Goal: Task Accomplishment & Management: Complete application form

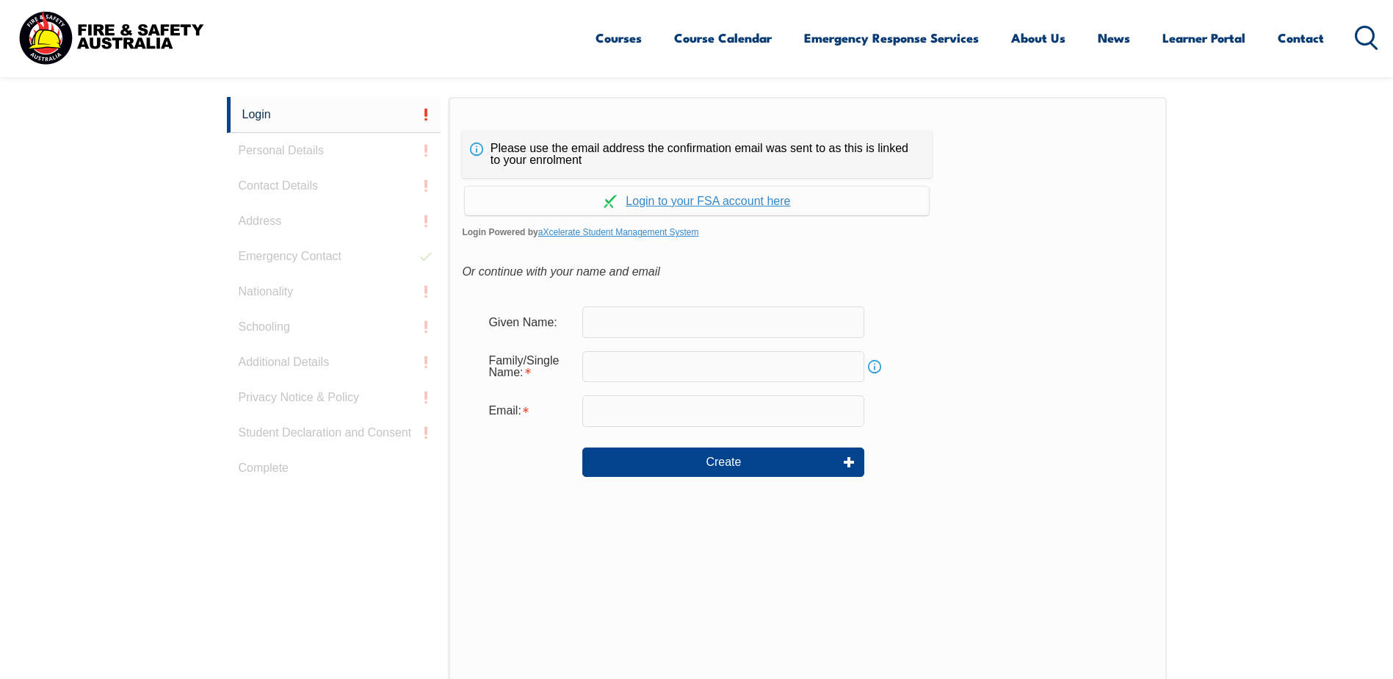
click at [720, 325] on input "text" at bounding box center [723, 321] width 282 height 31
type input "Conor"
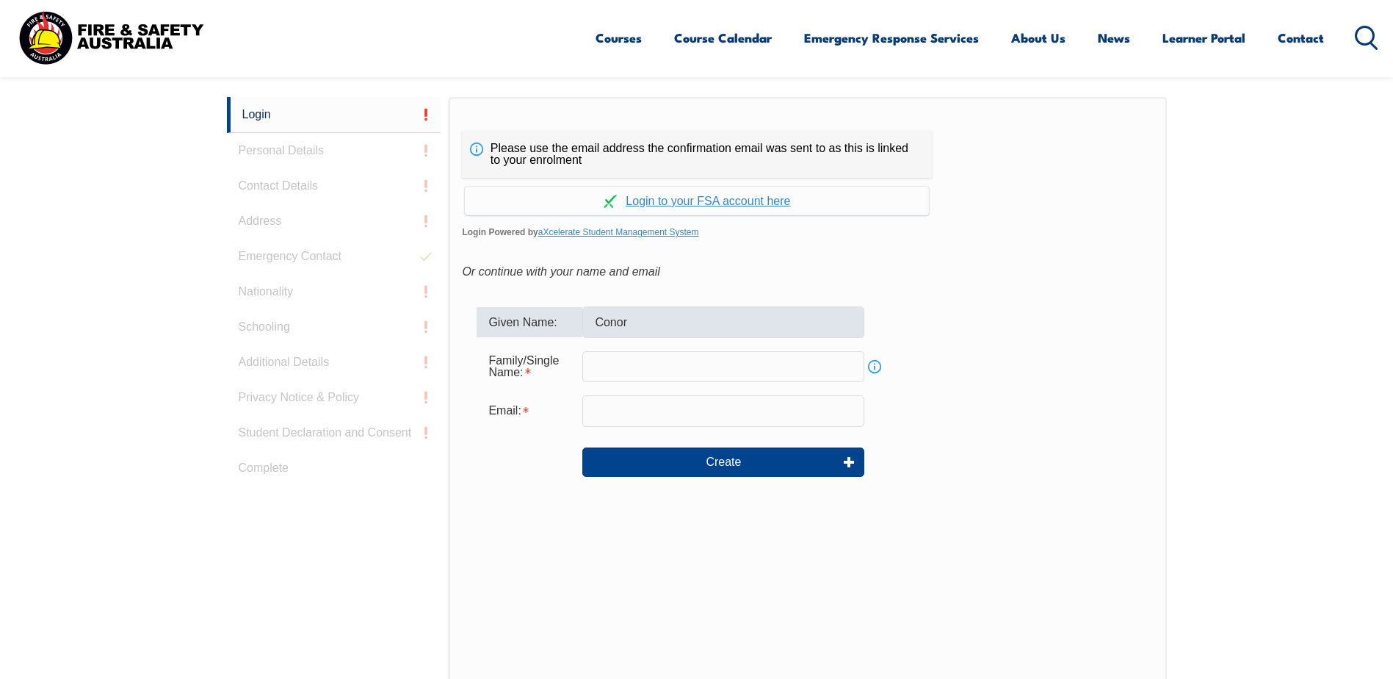
type input "[EMAIL_ADDRESS][DOMAIN_NAME]"
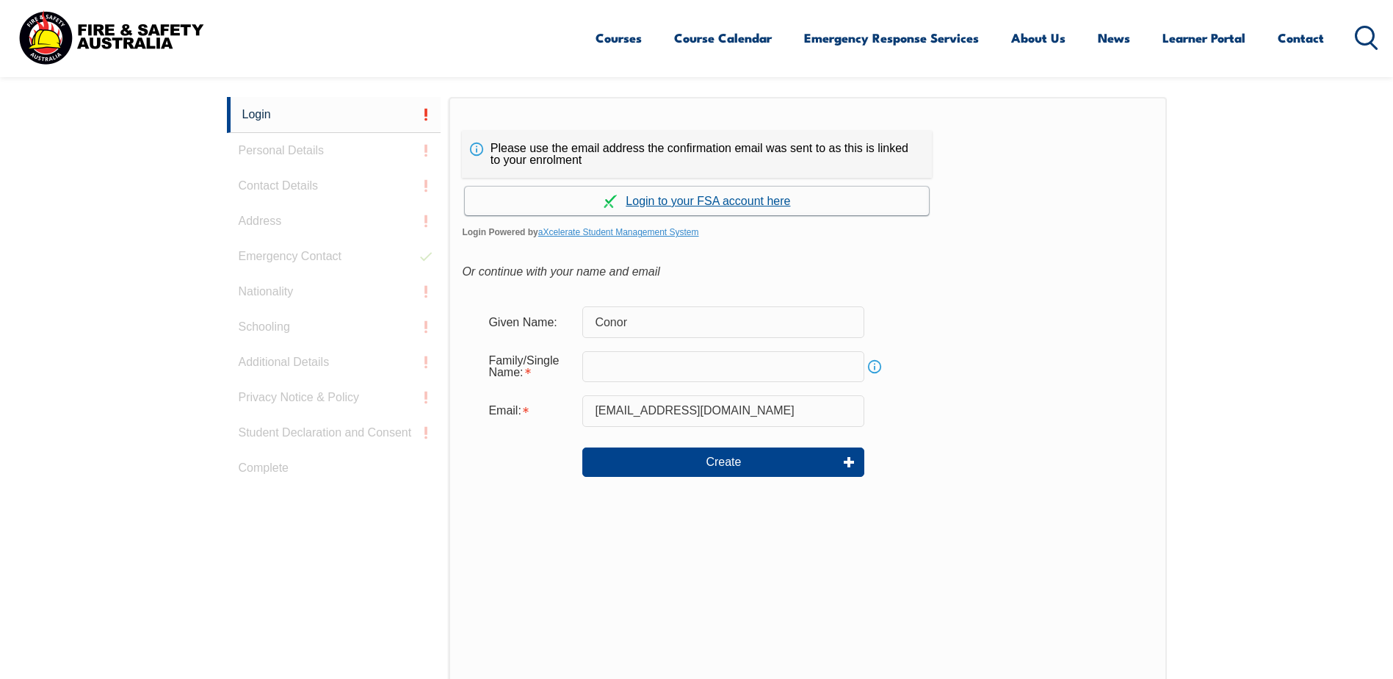
click at [723, 198] on link "Continue with aXcelerate" at bounding box center [697, 201] width 464 height 29
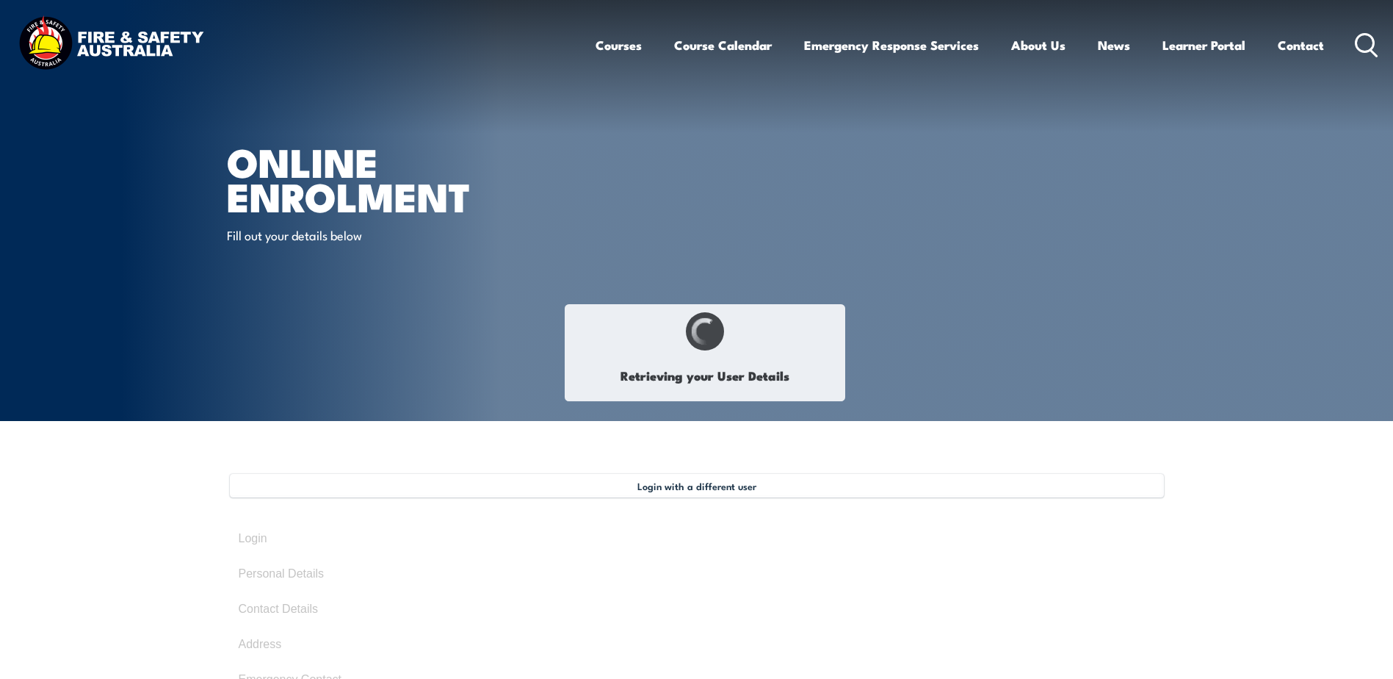
type input "Conor"
type input "Maroulis"
type input "June 30, 1982"
type input "3E7E3QURLM"
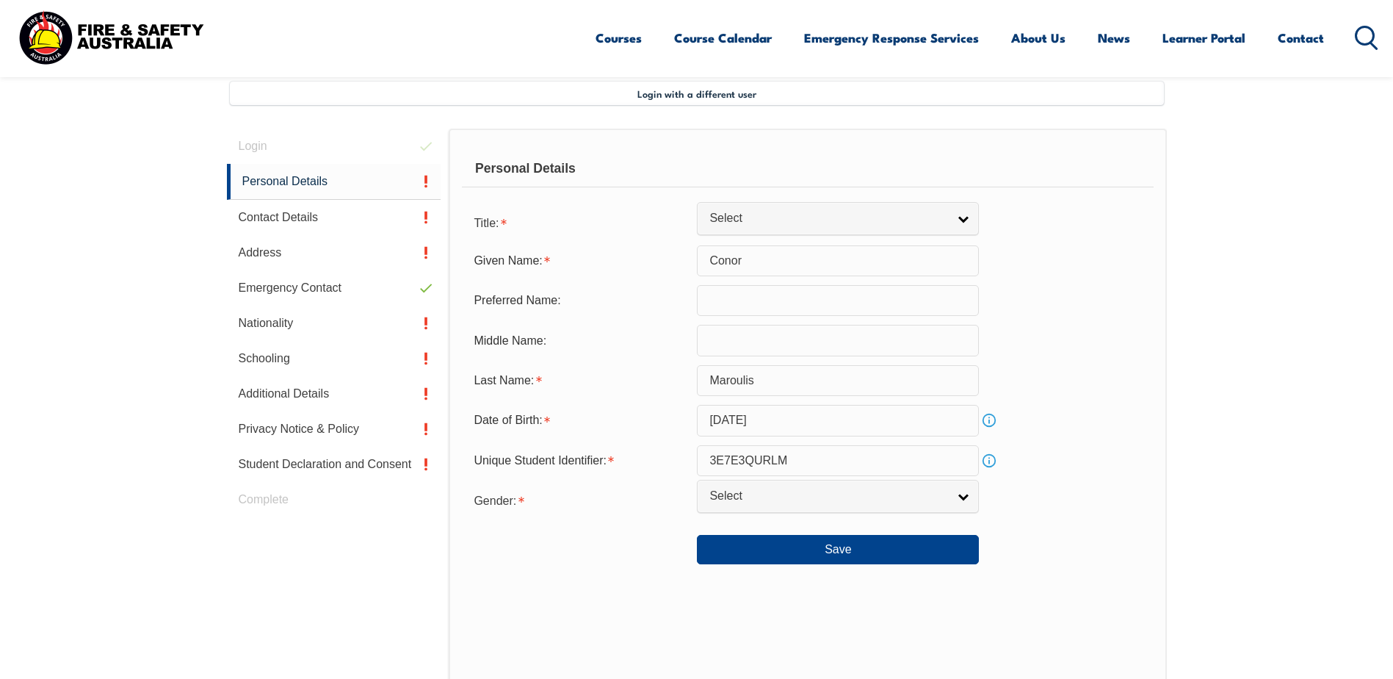
scroll to position [400, 0]
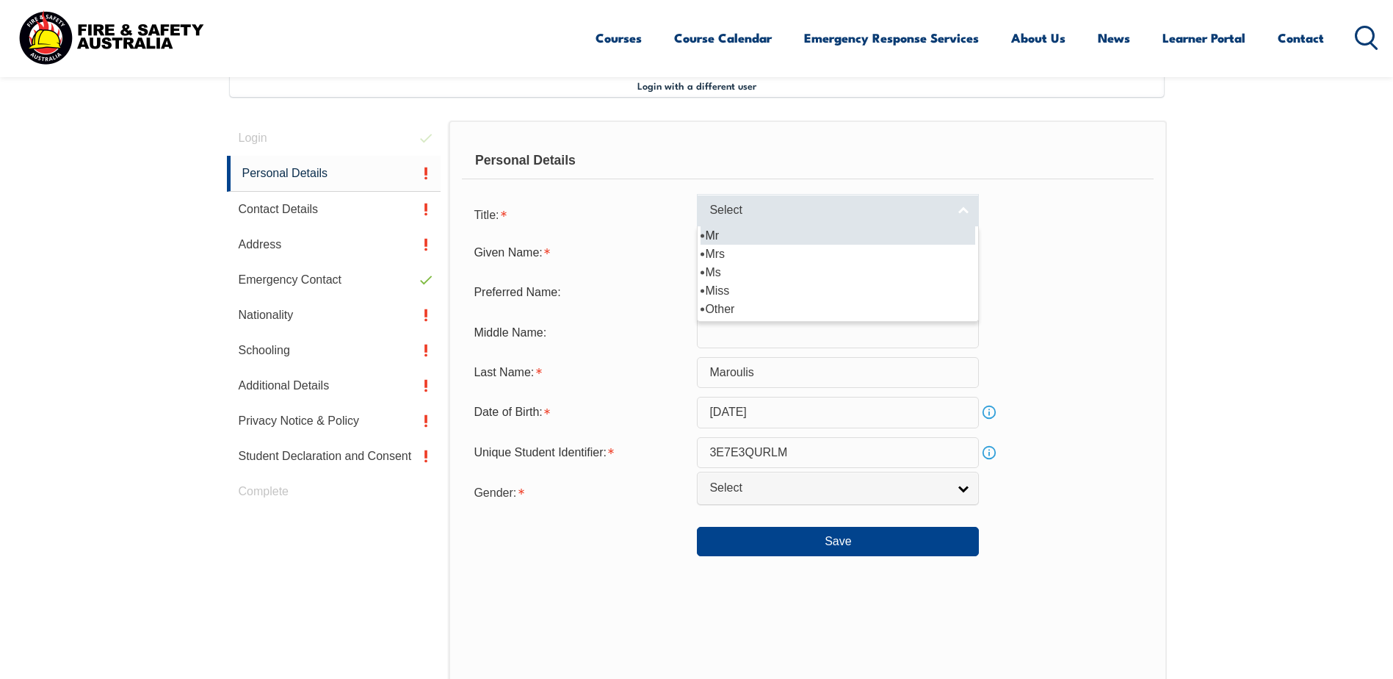
click at [776, 207] on span "Select" at bounding box center [829, 210] width 238 height 15
click at [710, 242] on li "Mr" at bounding box center [838, 235] width 275 height 18
select select "Mr"
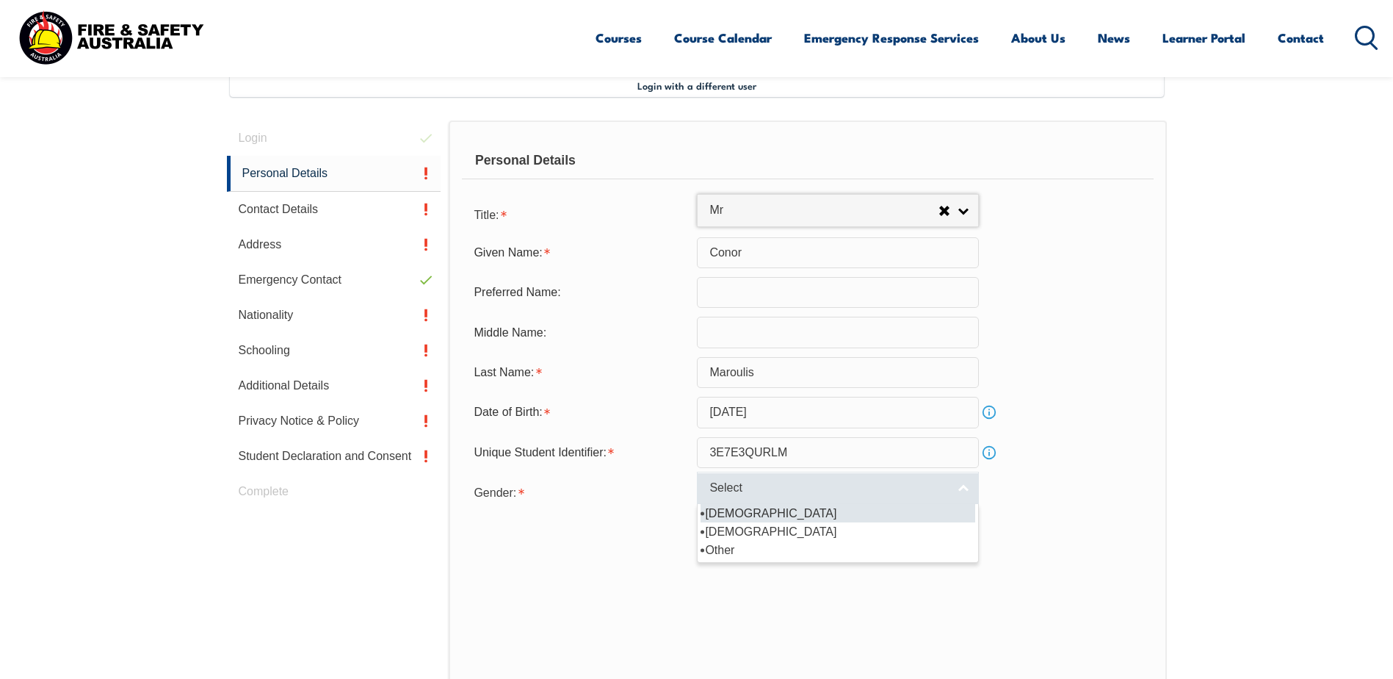
click at [796, 488] on span "Select" at bounding box center [829, 487] width 238 height 15
click at [727, 516] on li "Male" at bounding box center [838, 513] width 275 height 18
select select "M"
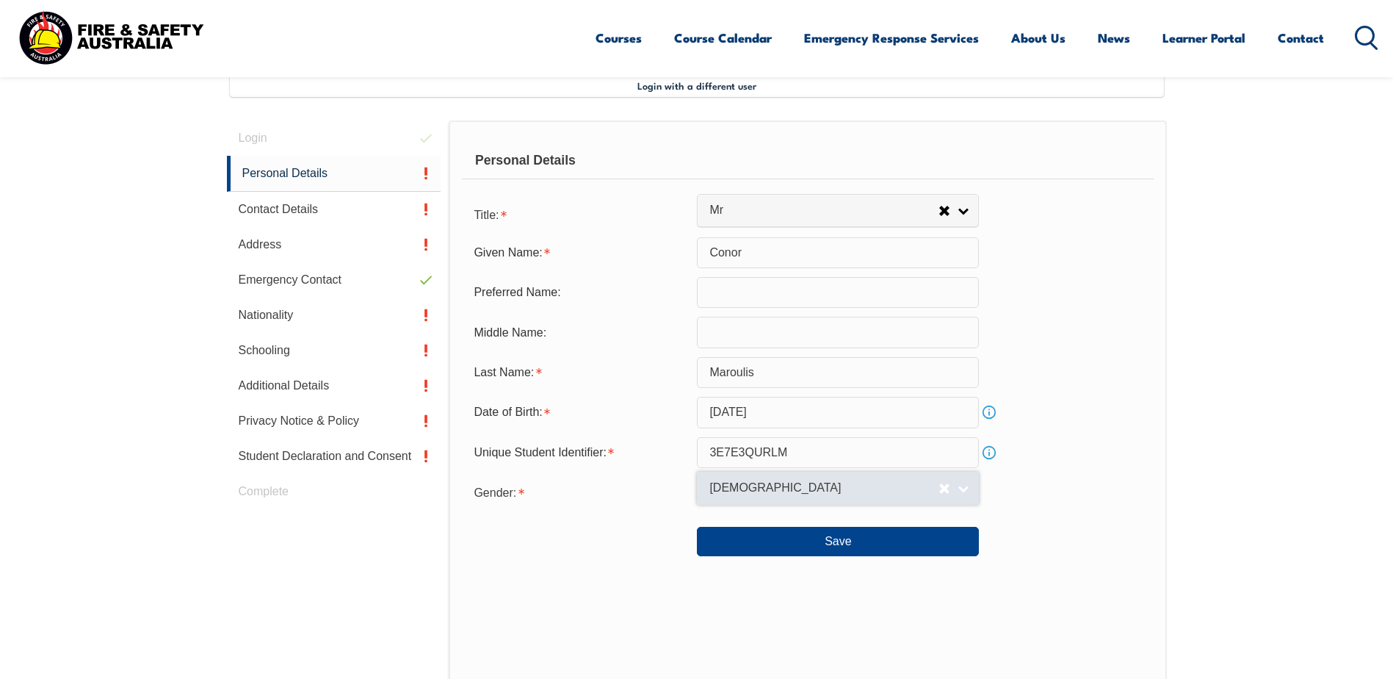
click at [796, 491] on span "Male" at bounding box center [824, 487] width 229 height 15
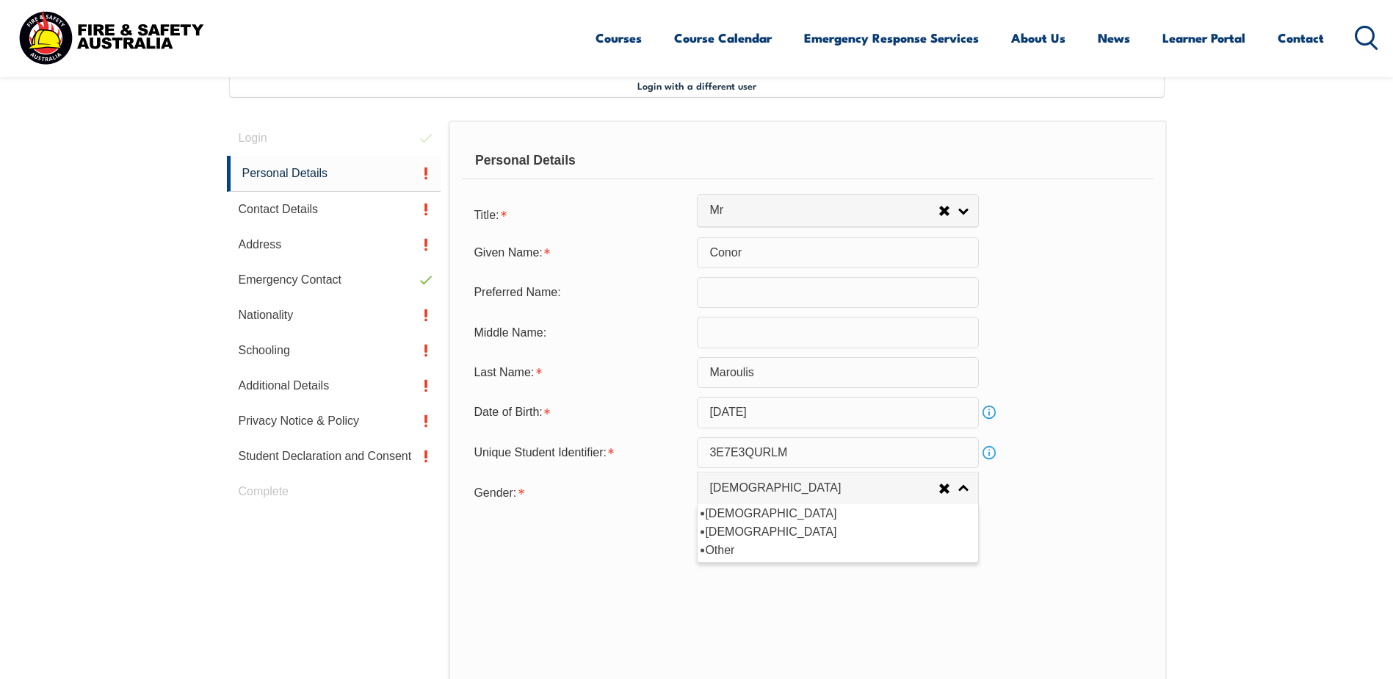
click at [1121, 490] on div "Gender: Male Female Other Male Male Female Other" at bounding box center [807, 491] width 691 height 29
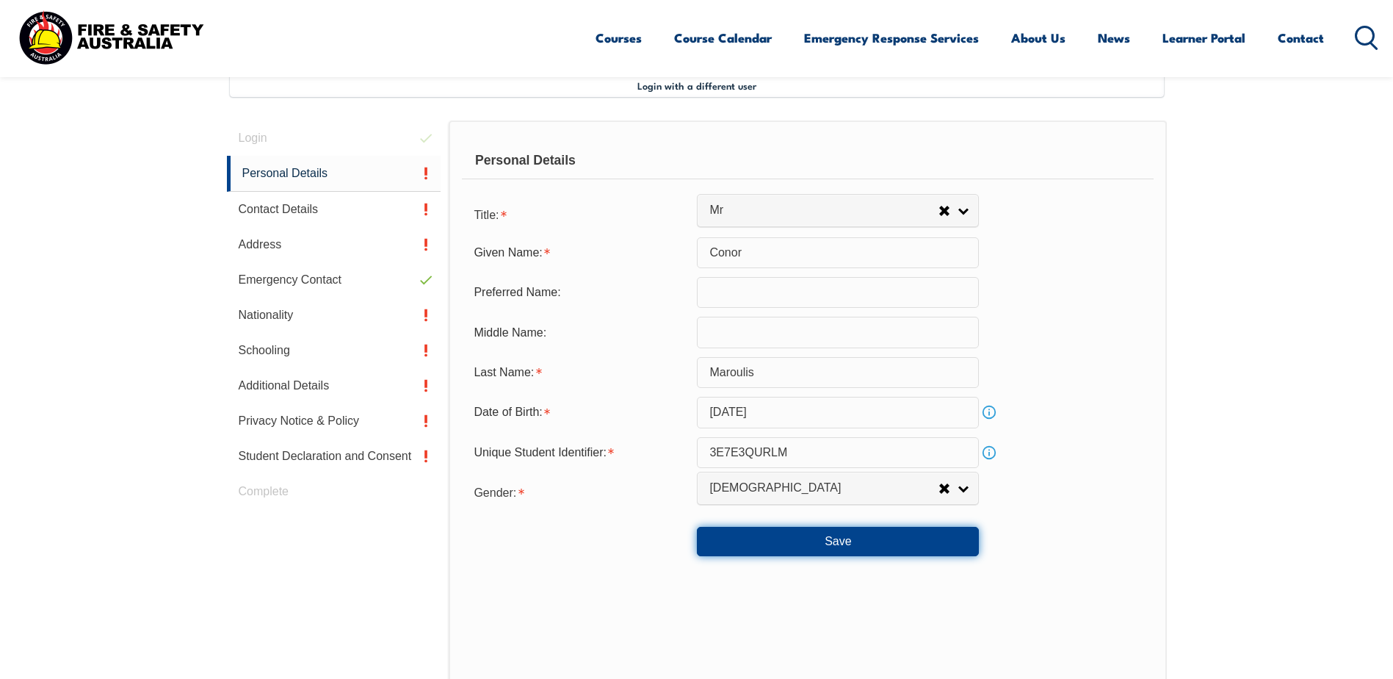
click at [839, 540] on button "Save" at bounding box center [838, 541] width 282 height 29
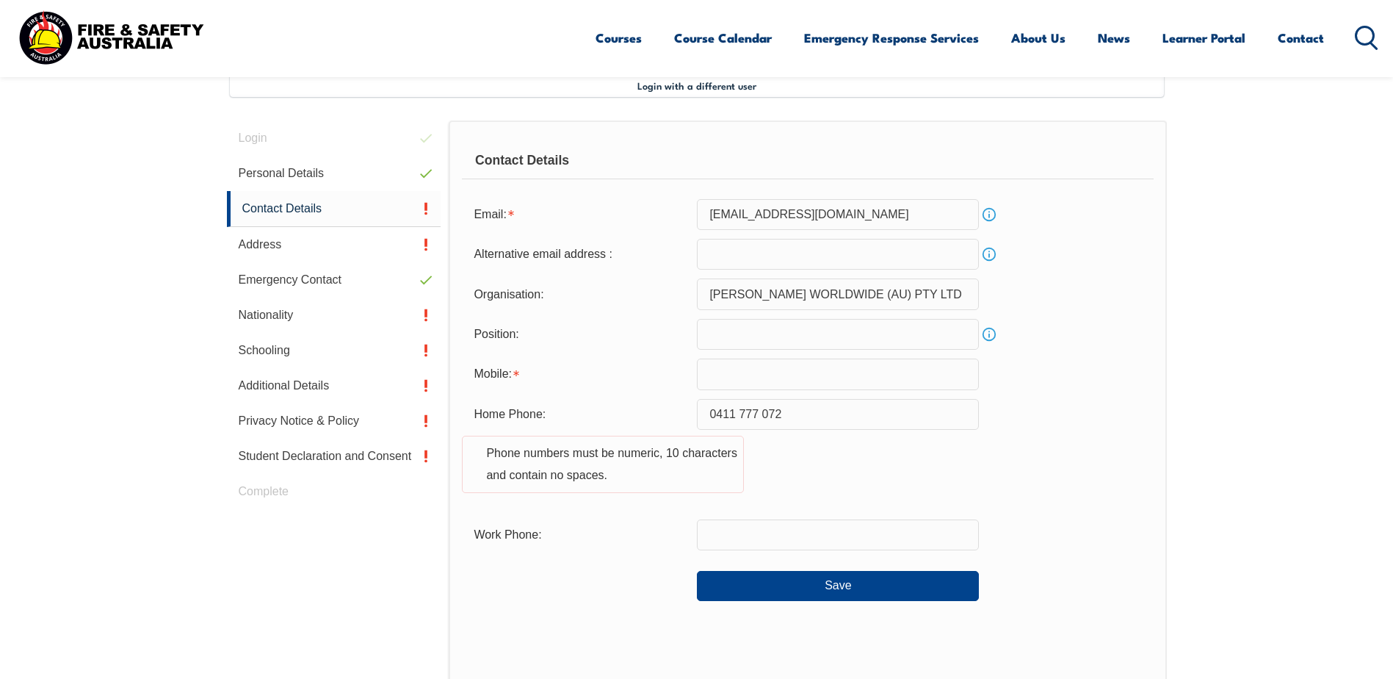
click at [739, 414] on input "0411 777 072" at bounding box center [838, 414] width 282 height 31
click at [757, 413] on input "0411777 072" at bounding box center [838, 414] width 282 height 31
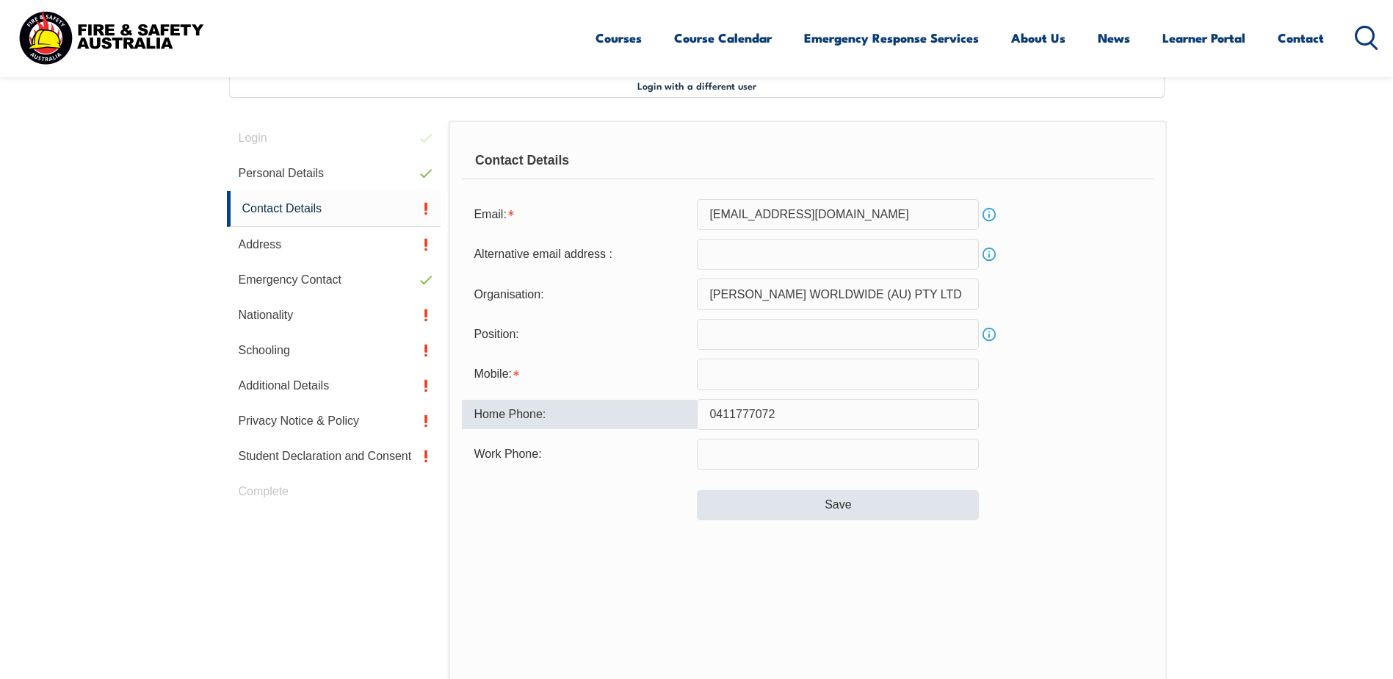
type input "0411777072"
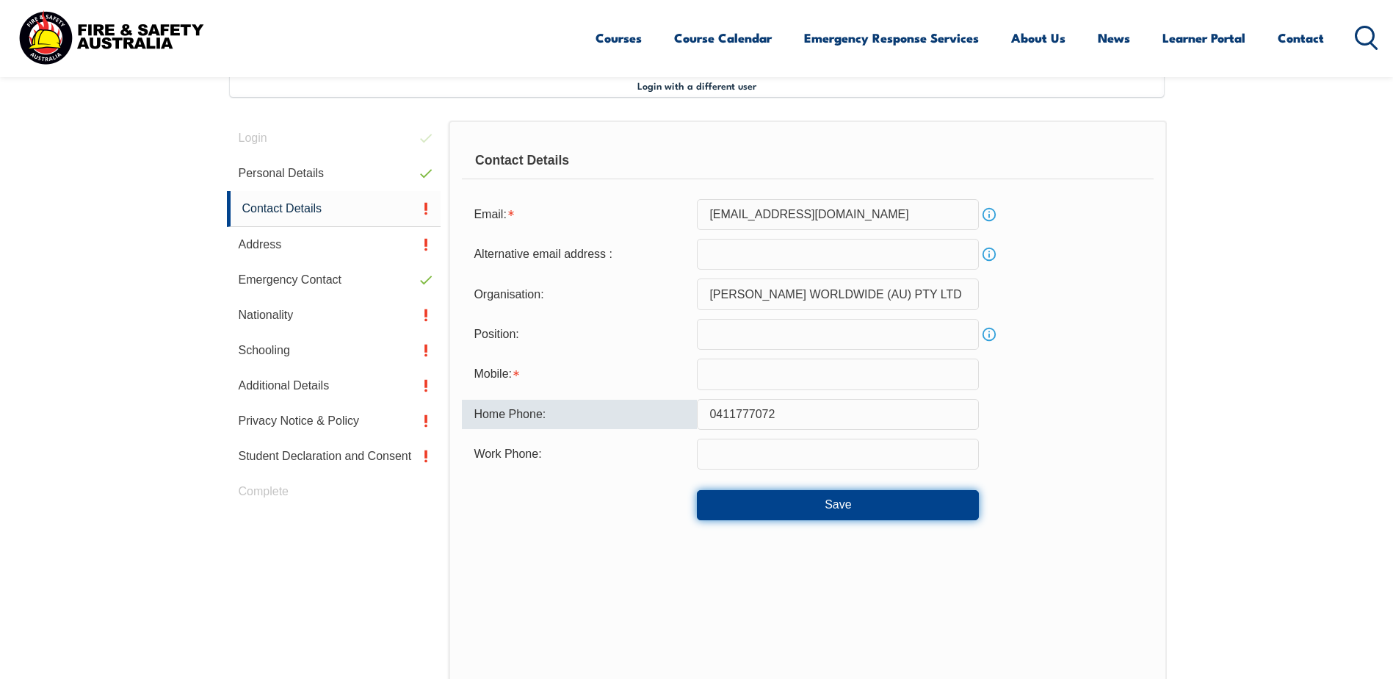
click at [834, 504] on button "Save" at bounding box center [838, 504] width 282 height 29
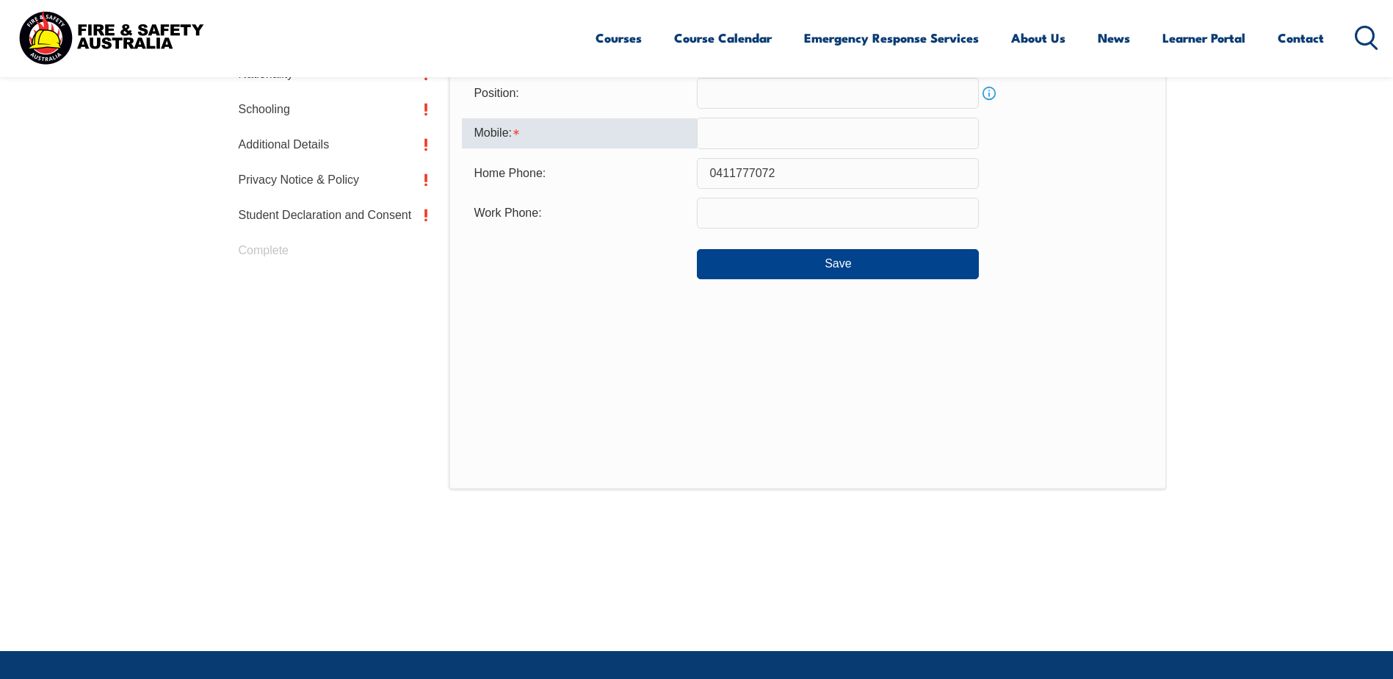
scroll to position [685, 0]
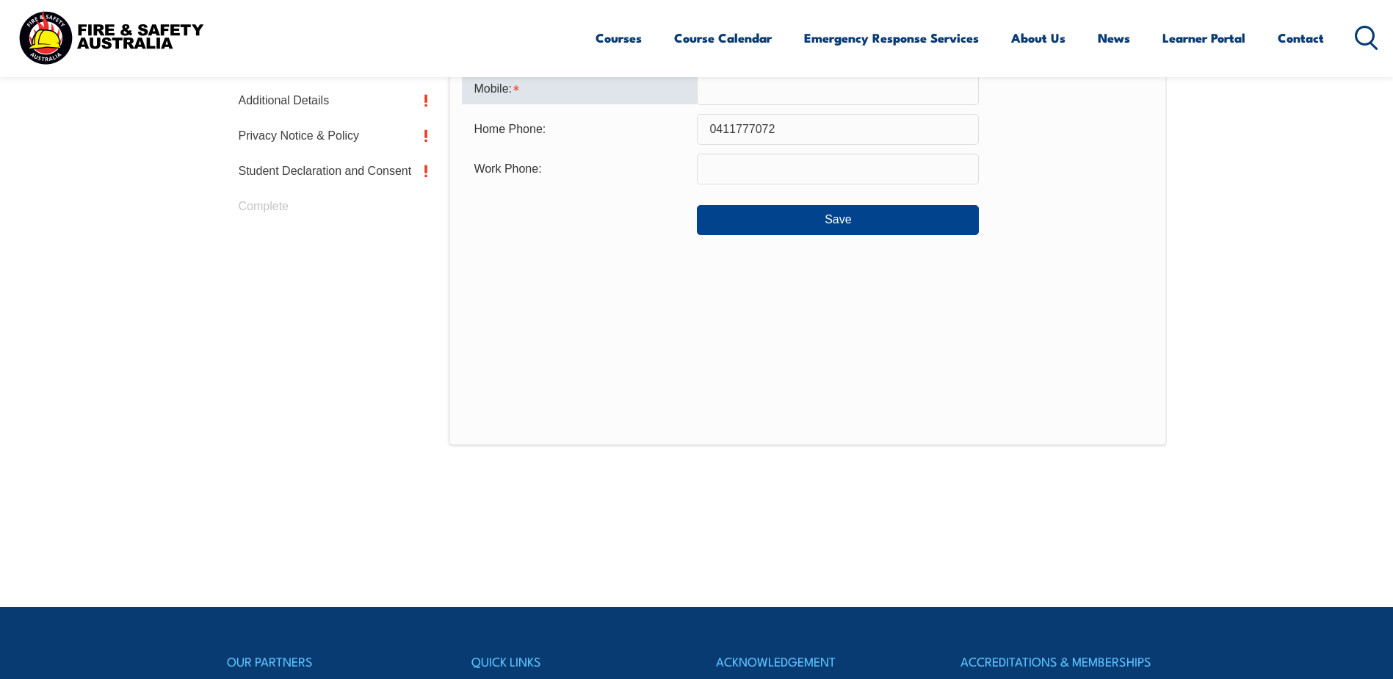
click at [760, 98] on input "text" at bounding box center [838, 88] width 282 height 31
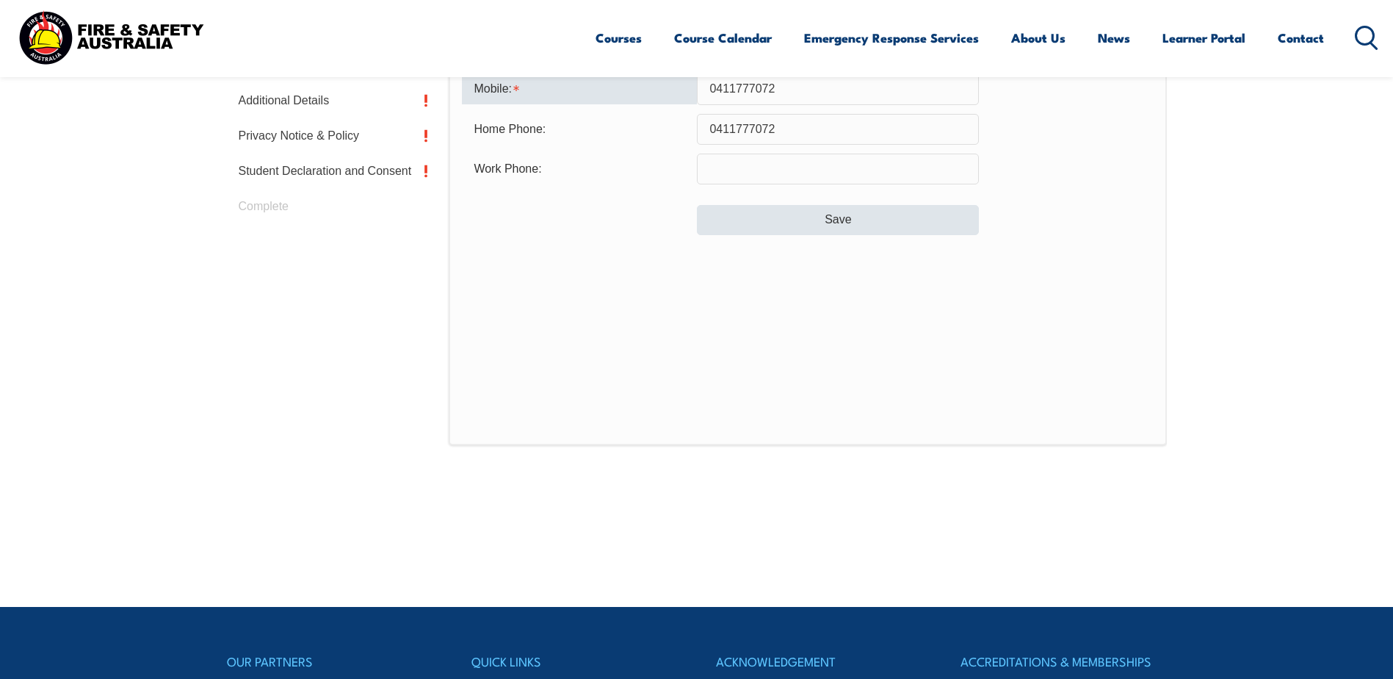
type input "0411777072"
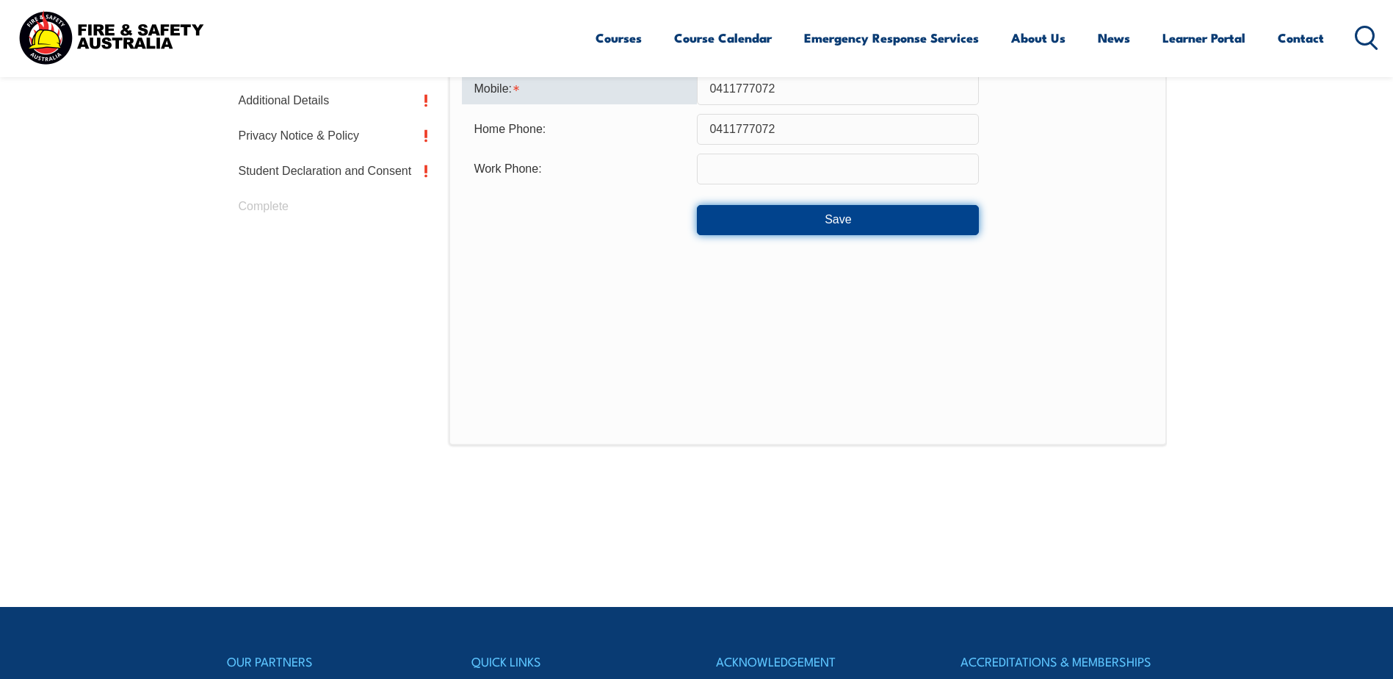
click at [832, 214] on button "Save" at bounding box center [838, 219] width 282 height 29
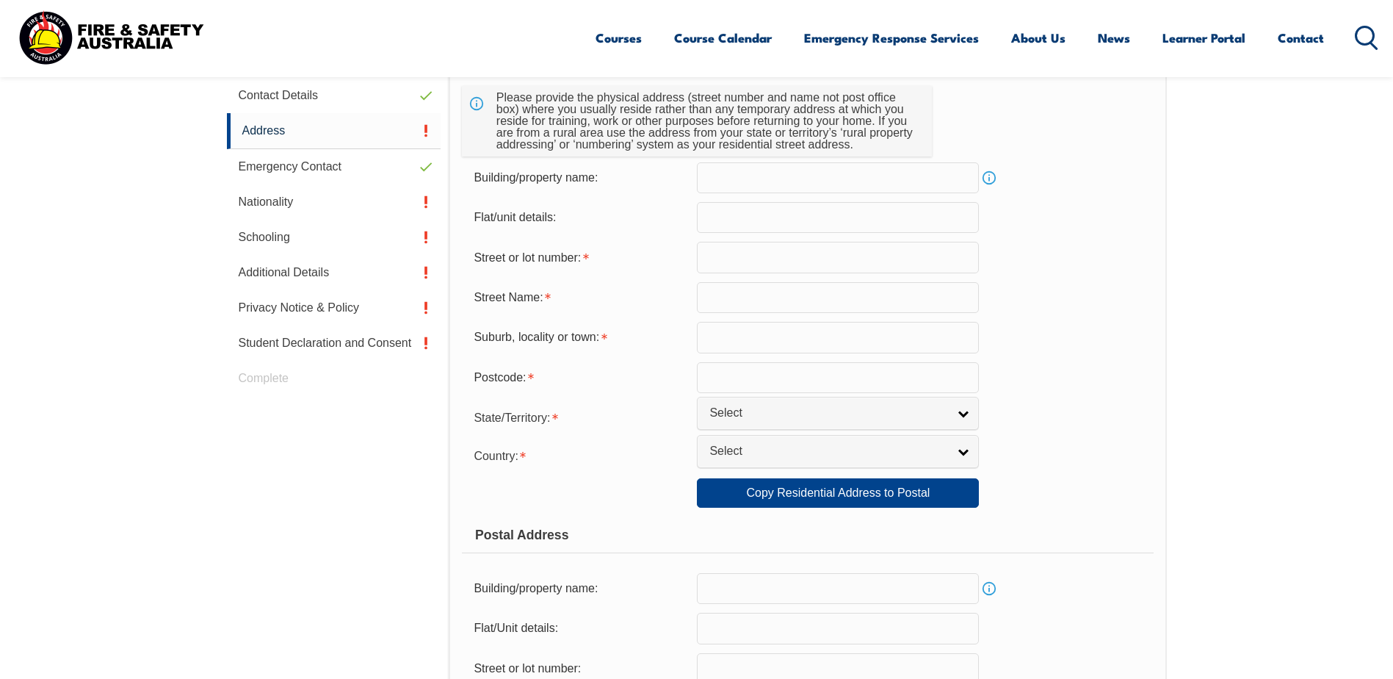
scroll to position [400, 0]
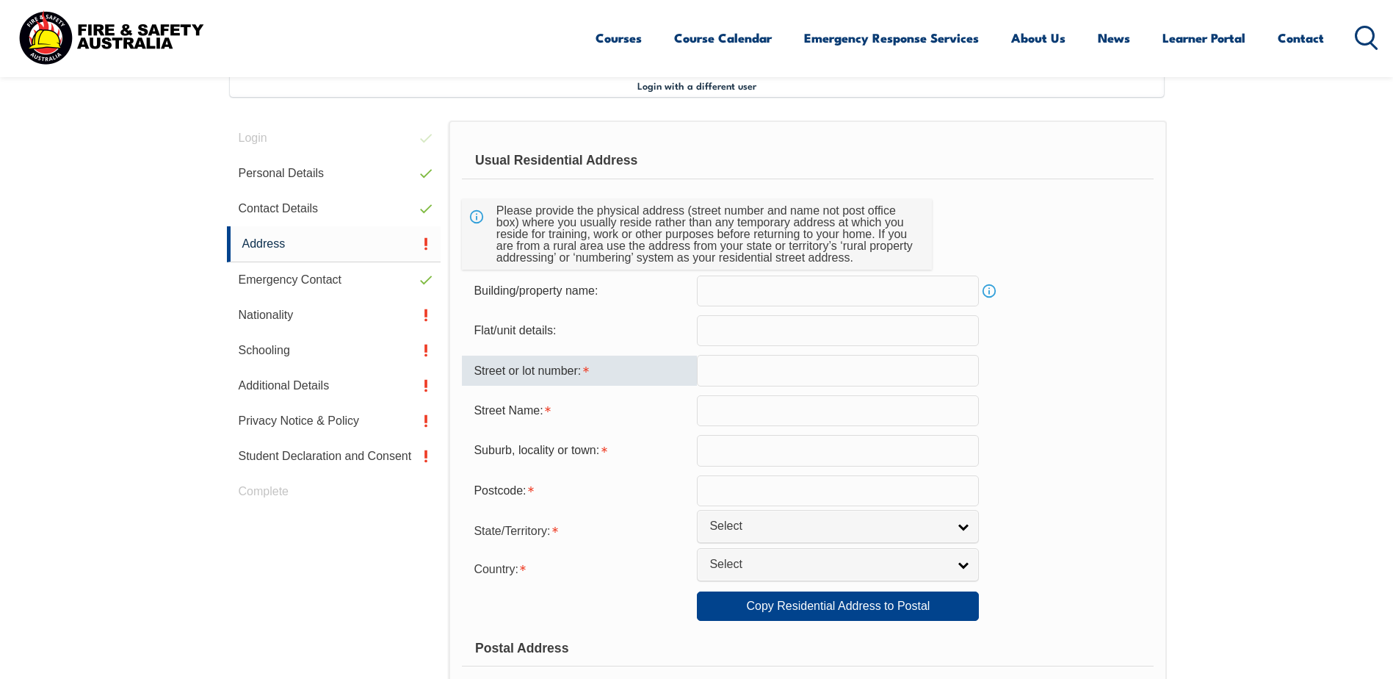
click at [743, 378] on input "text" at bounding box center [838, 370] width 282 height 31
type input "51"
type input "Davenport Drive"
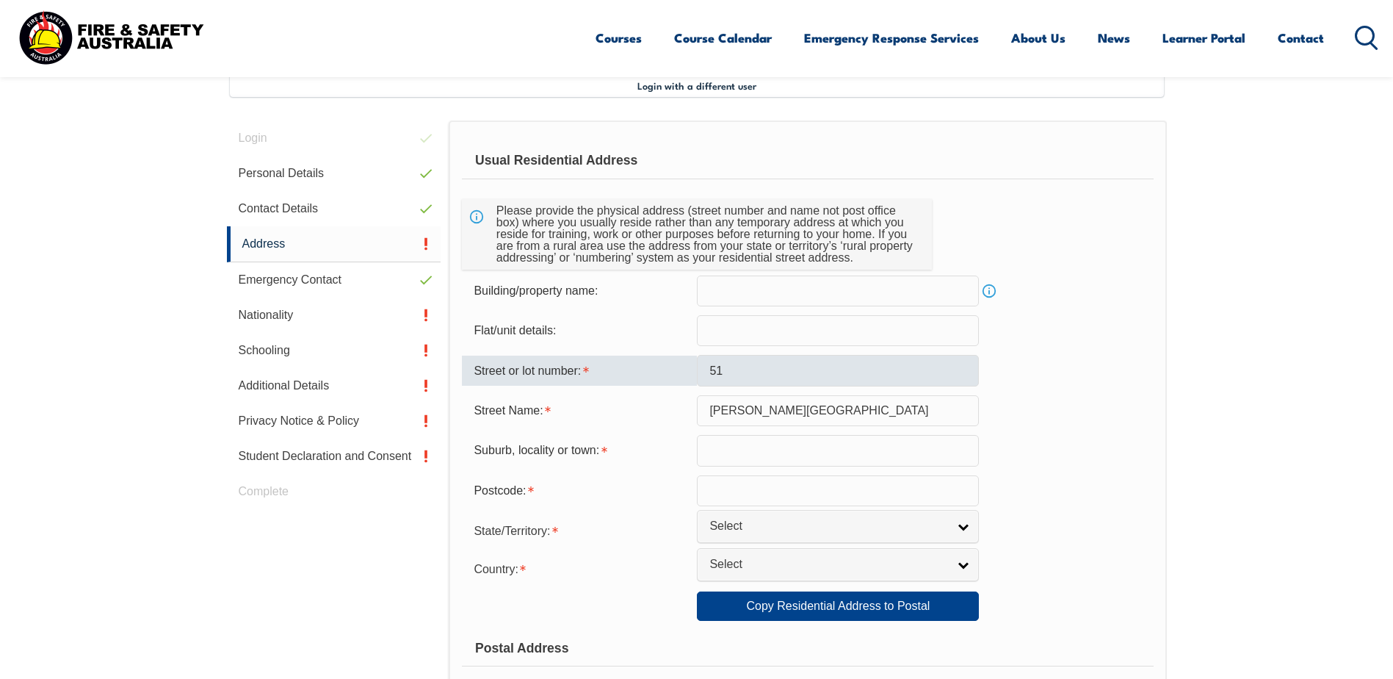
type input "Sunbury"
type input "3429"
select select "VIC"
select select "1101"
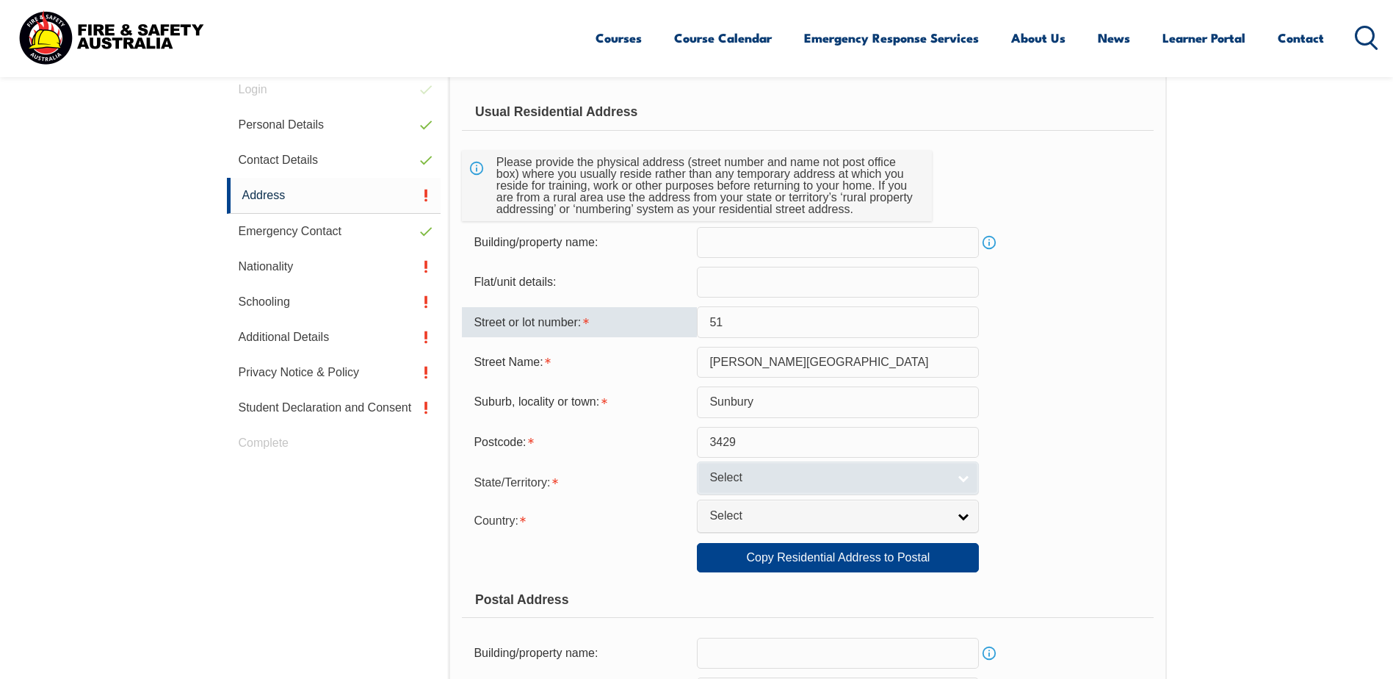
scroll to position [474, 0]
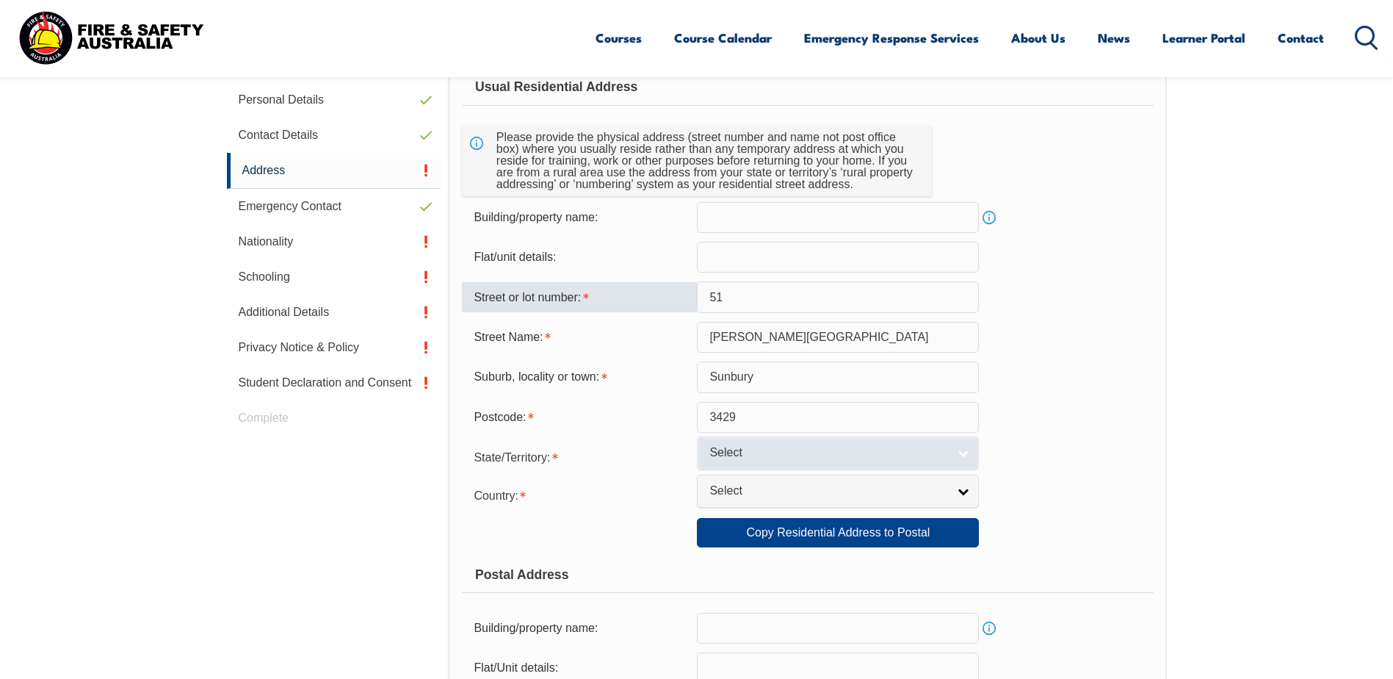
click at [768, 457] on span "Select" at bounding box center [829, 452] width 238 height 15
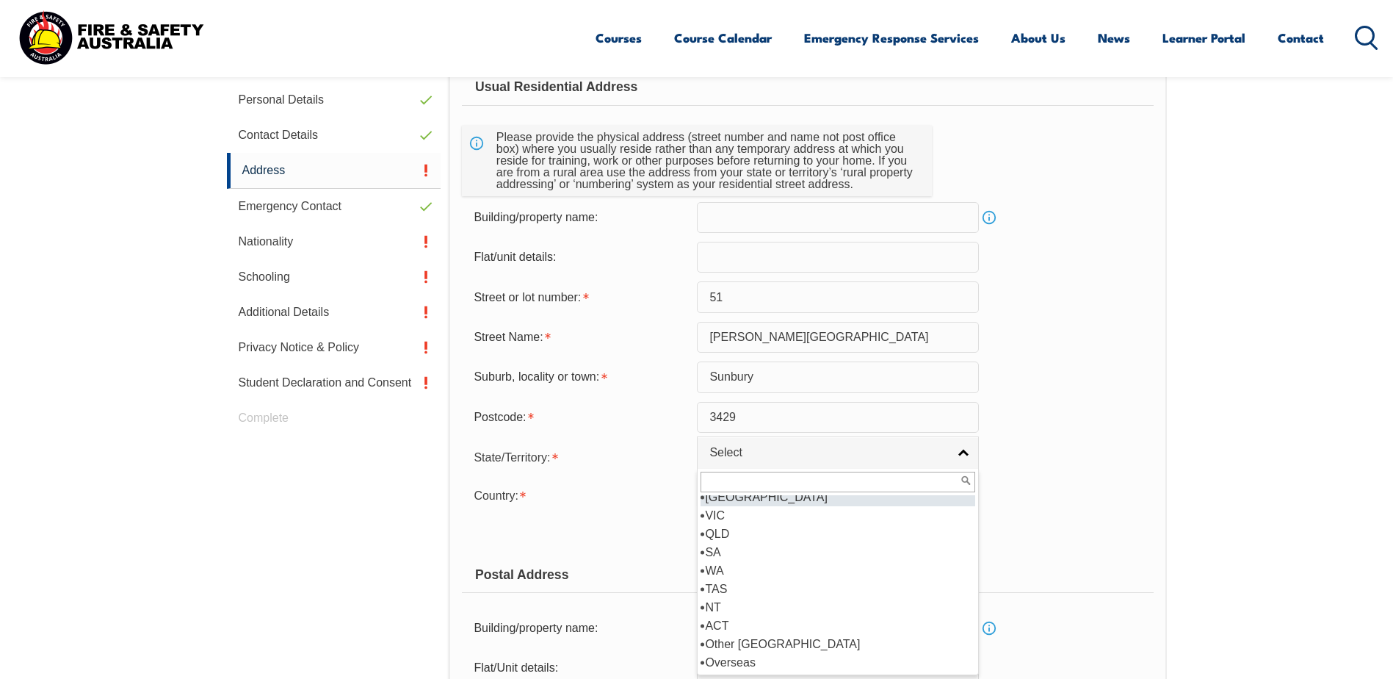
scroll to position [0, 0]
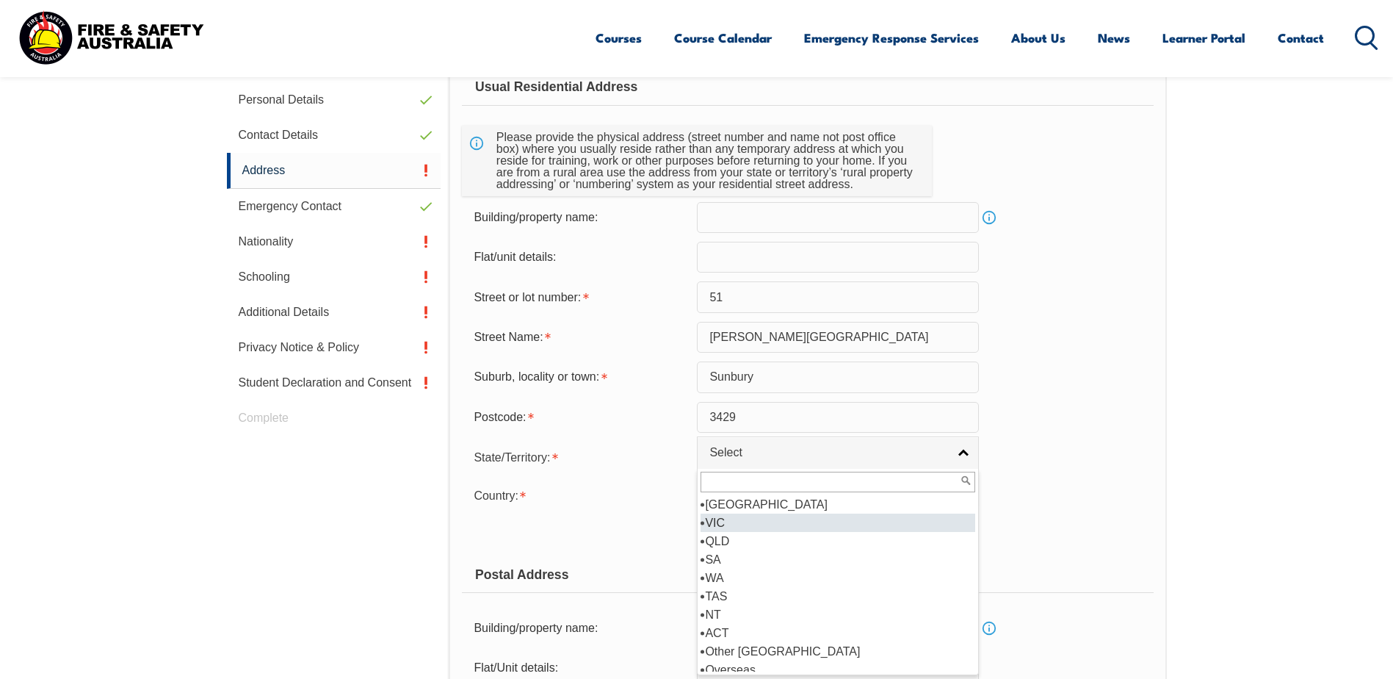
click at [730, 519] on li "VIC" at bounding box center [838, 522] width 275 height 18
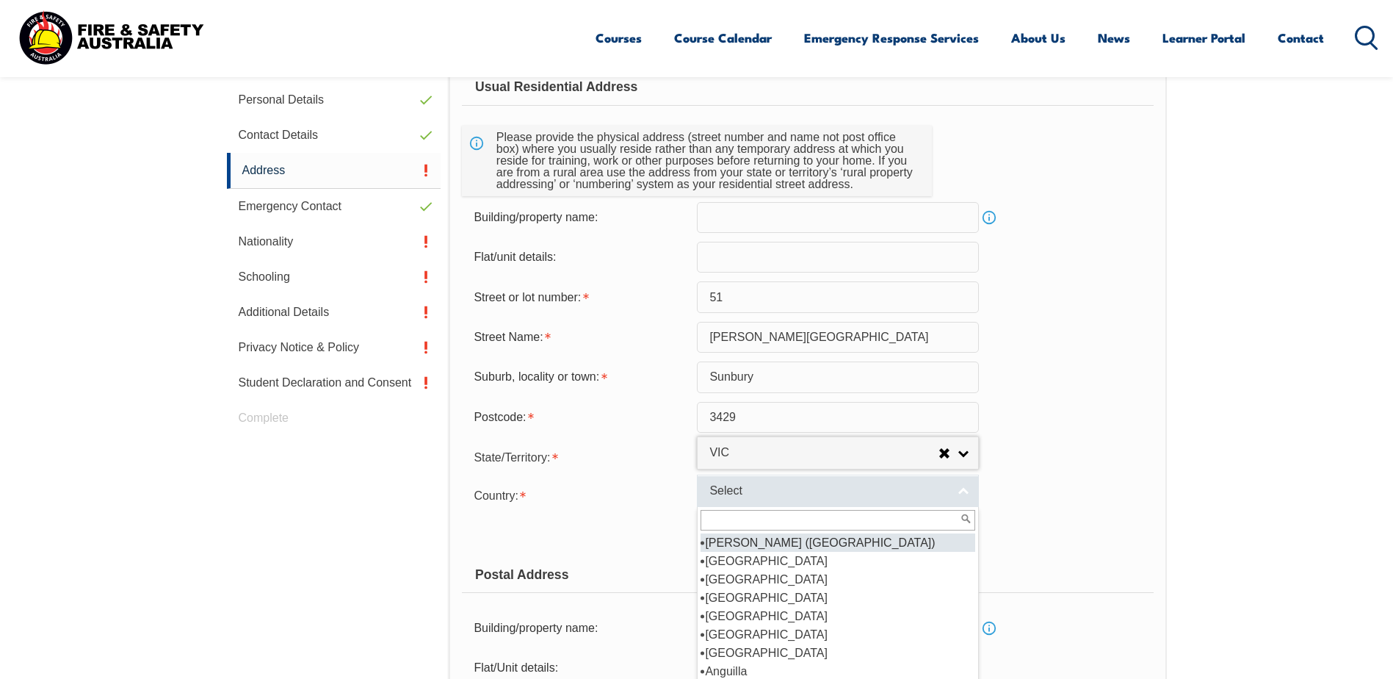
click at [752, 494] on span "Select" at bounding box center [829, 490] width 238 height 15
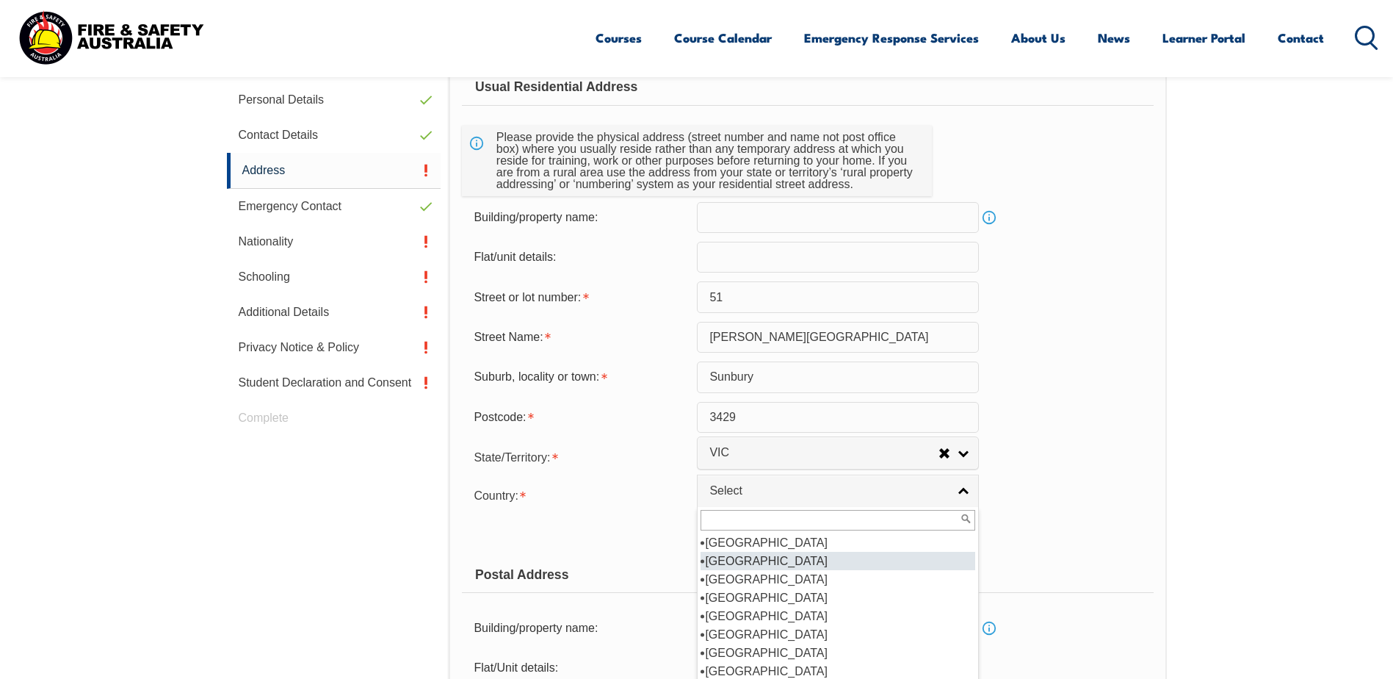
scroll to position [220, 0]
click at [747, 564] on li "Australia" at bounding box center [838, 561] width 275 height 18
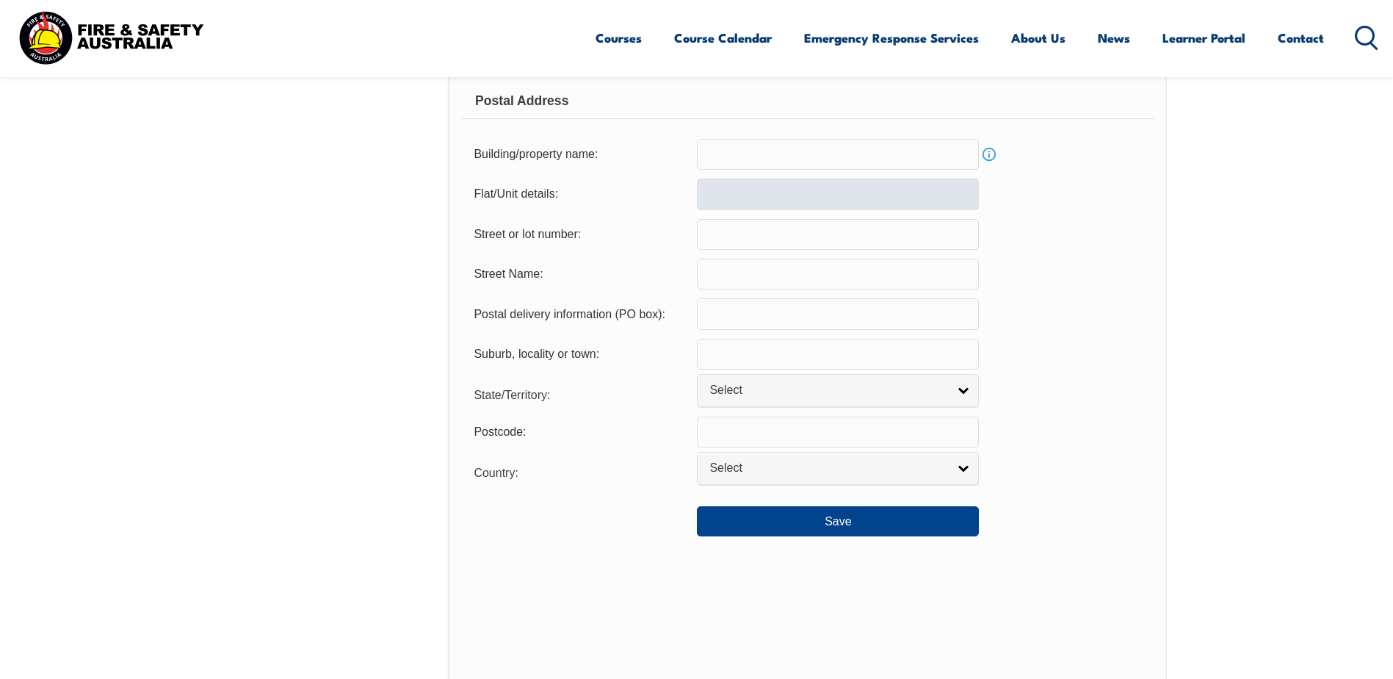
scroll to position [988, 0]
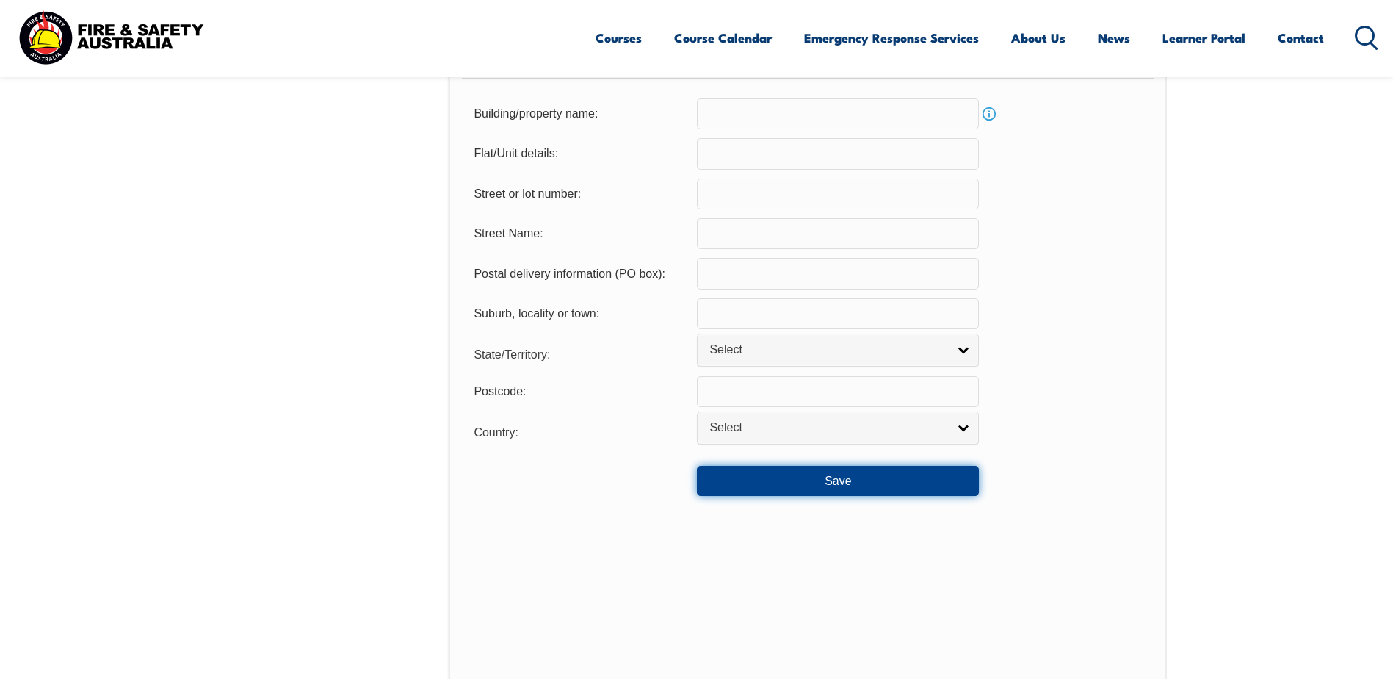
click at [856, 480] on button "Save" at bounding box center [838, 480] width 282 height 29
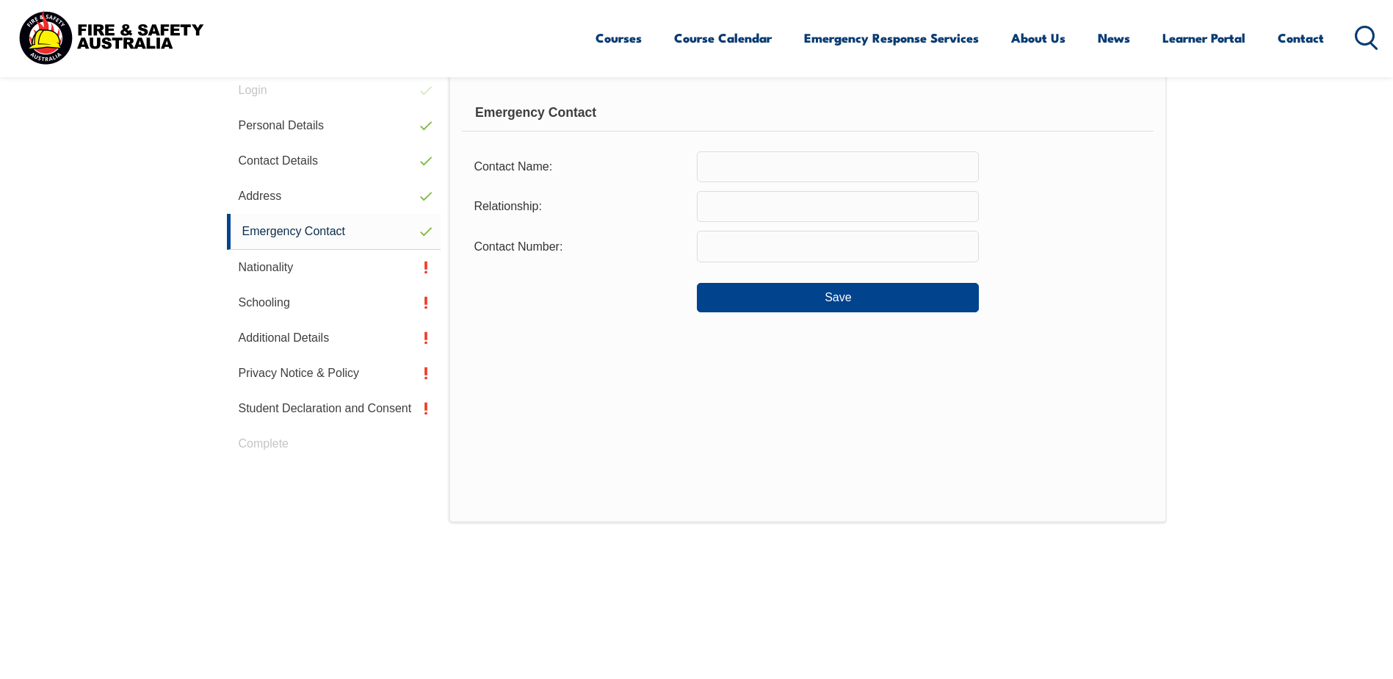
scroll to position [400, 0]
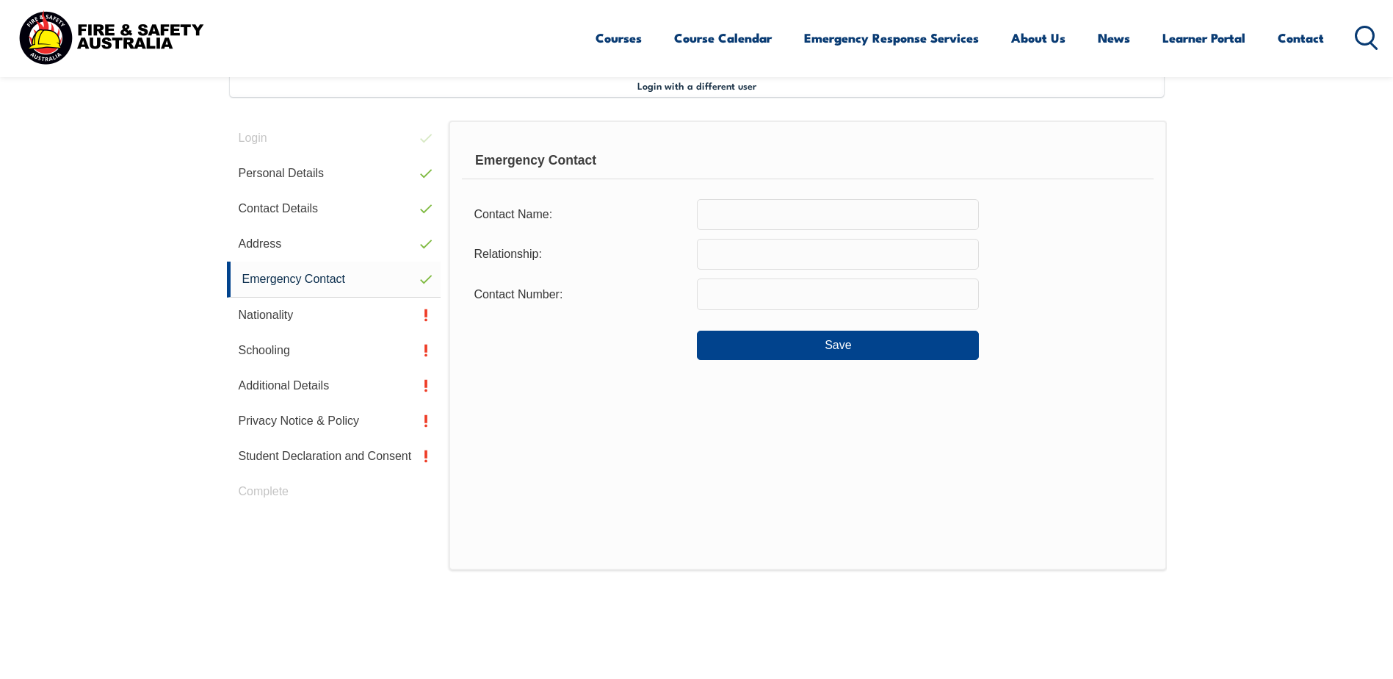
click at [775, 209] on input "text" at bounding box center [838, 214] width 282 height 31
type input "Allison Maroulis"
click at [790, 252] on input "text" at bounding box center [838, 254] width 282 height 31
type input "Spouse"
click at [791, 293] on input "text" at bounding box center [838, 293] width 282 height 31
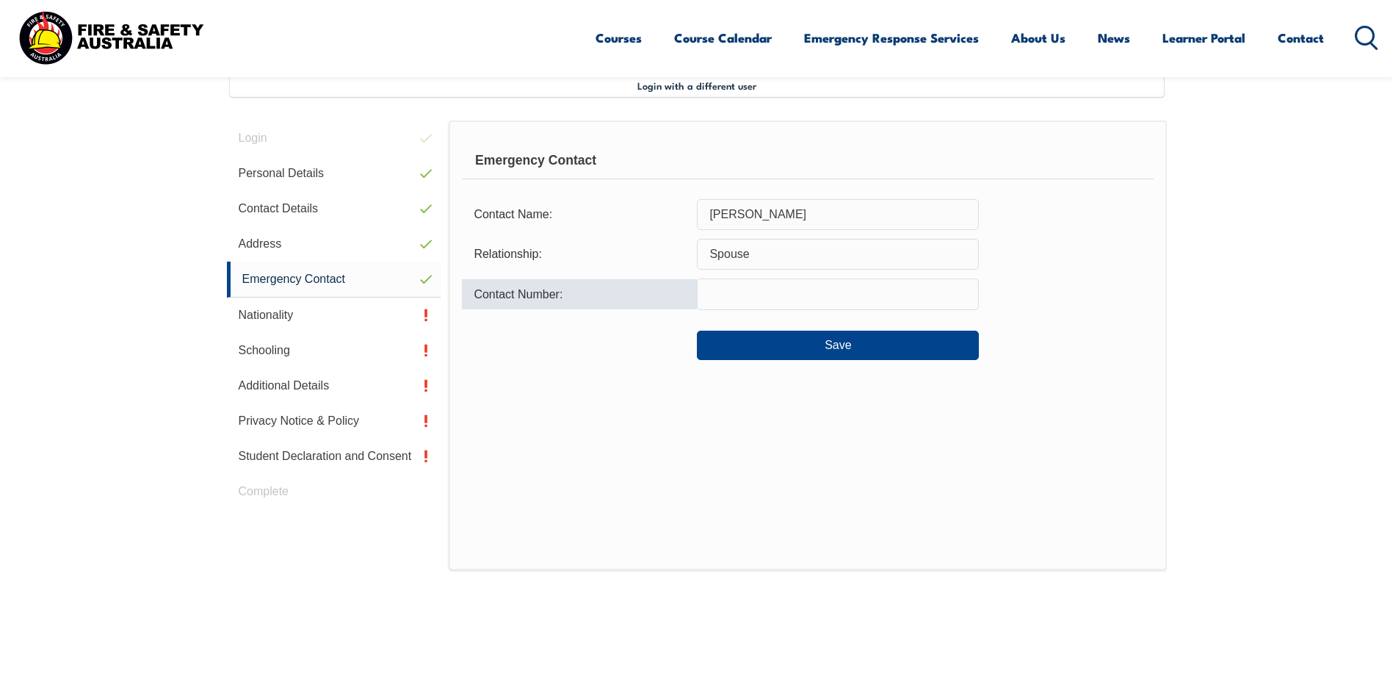
type input "0458239458"
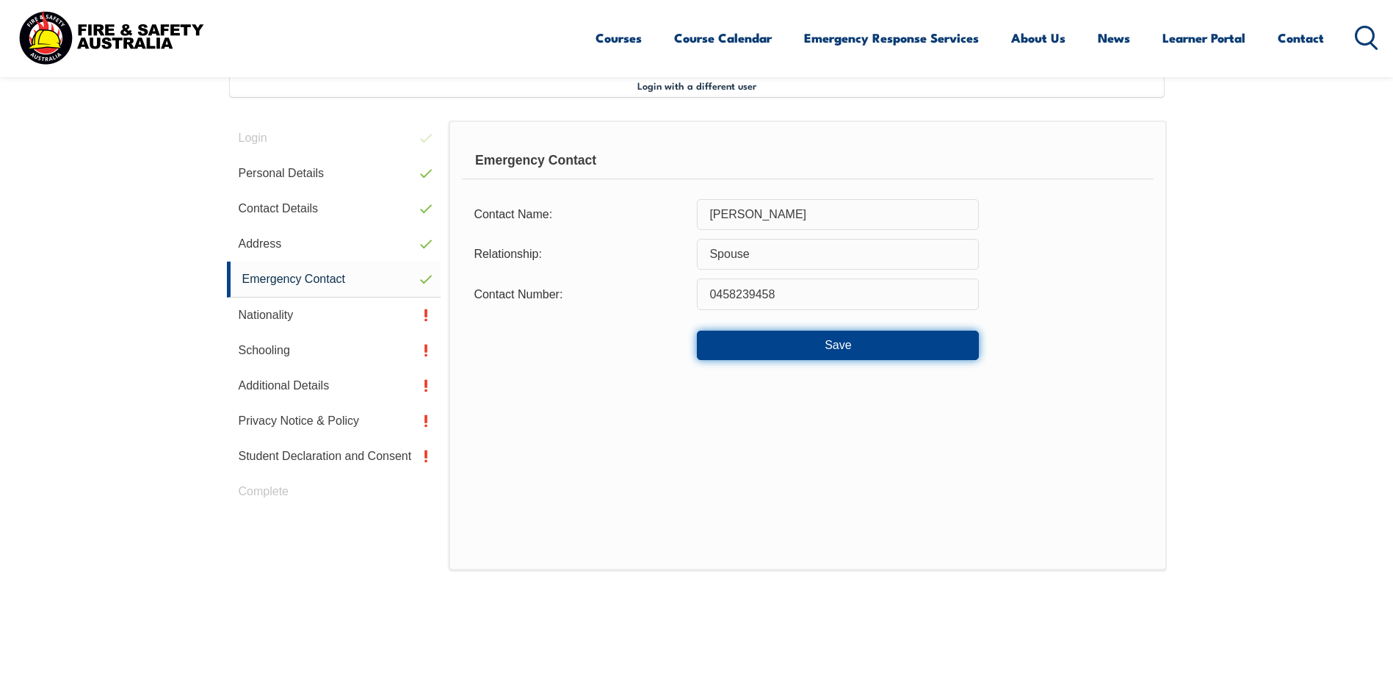
click at [831, 347] on button "Save" at bounding box center [838, 345] width 282 height 29
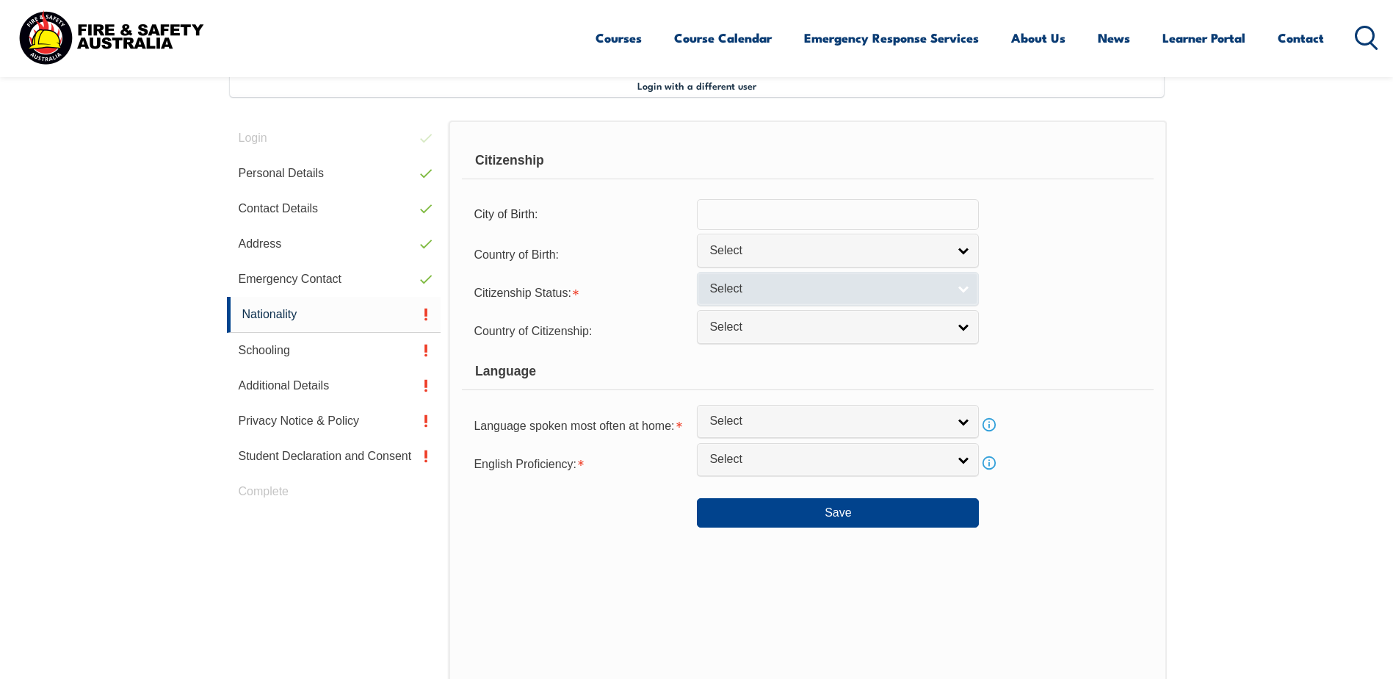
click at [828, 286] on span "Select" at bounding box center [829, 288] width 238 height 15
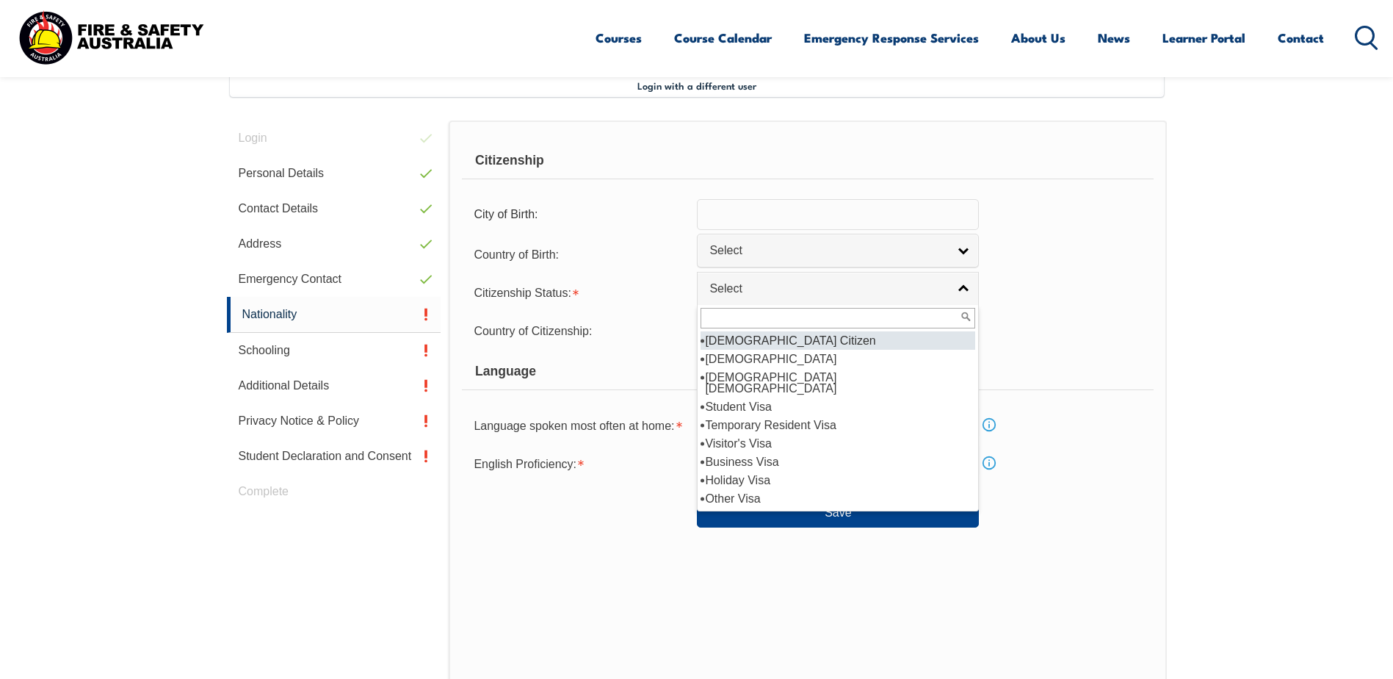
click at [778, 333] on li "Australian Citizen" at bounding box center [838, 340] width 275 height 18
select select "1"
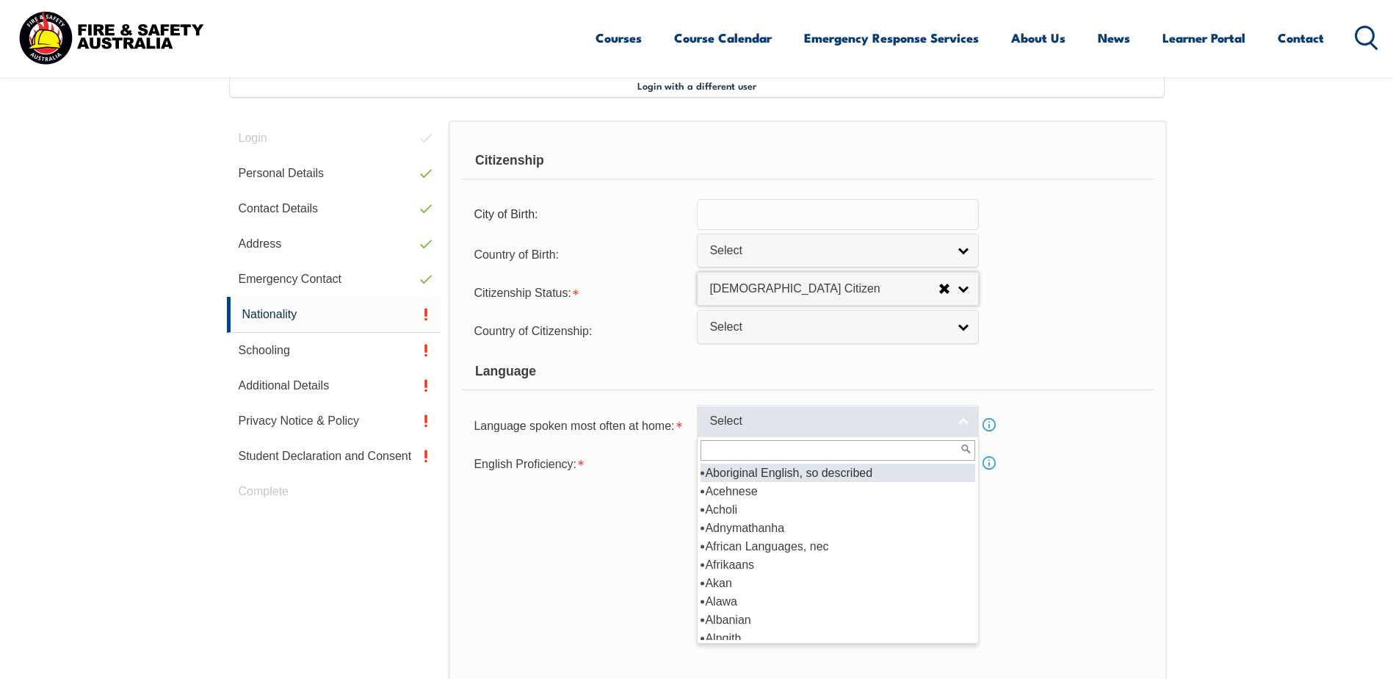
click at [788, 418] on span "Select" at bounding box center [829, 421] width 238 height 15
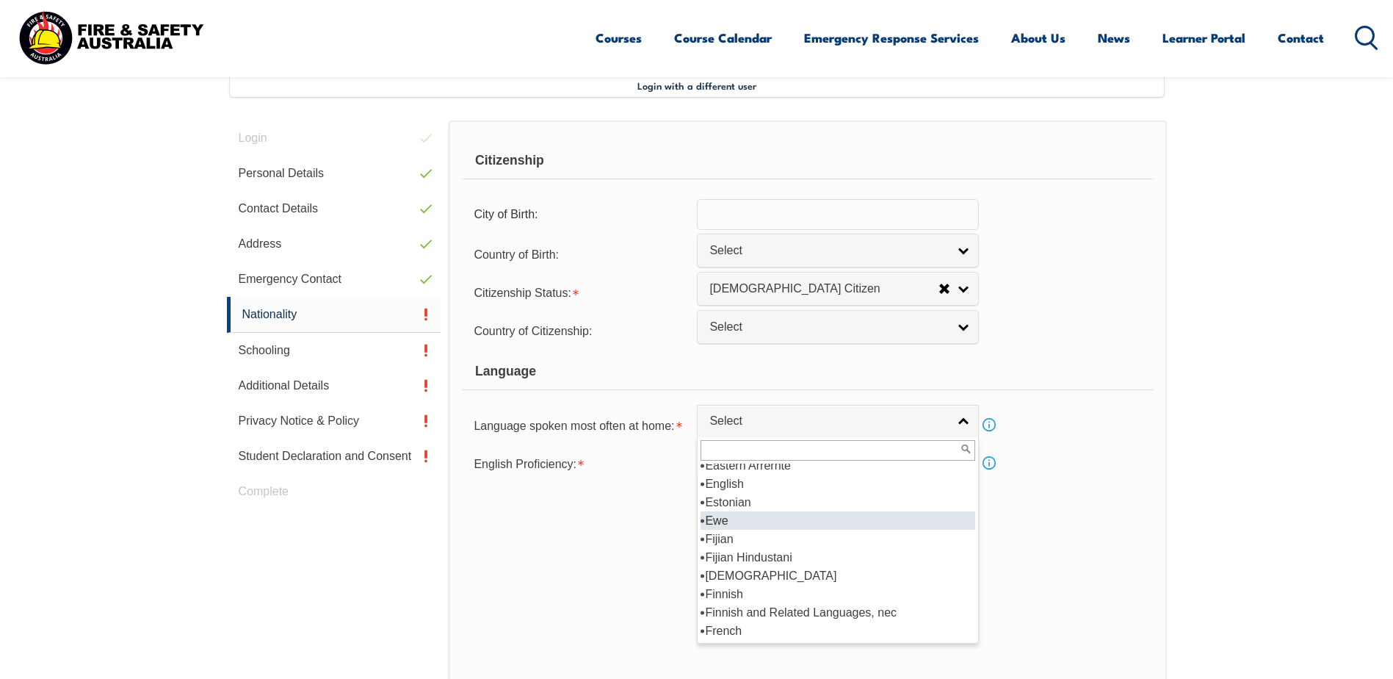
scroll to position [1763, 0]
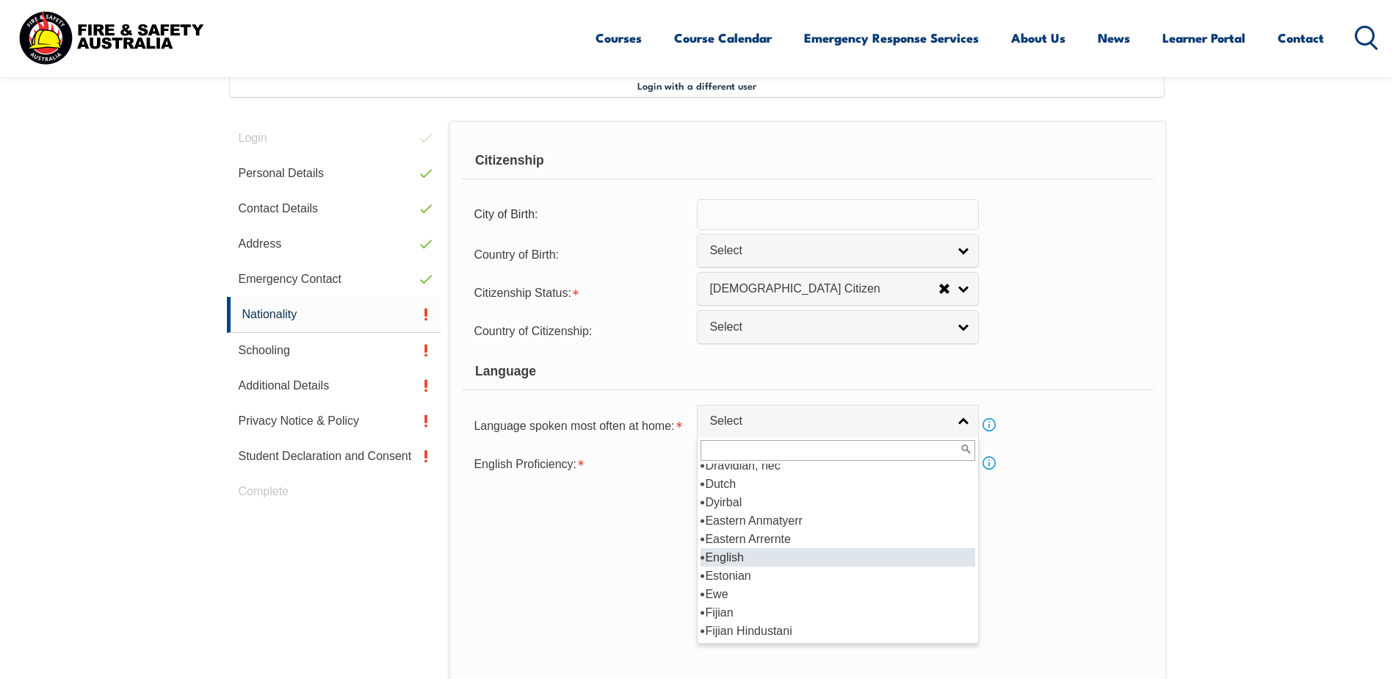
click at [747, 556] on li "English" at bounding box center [838, 557] width 275 height 18
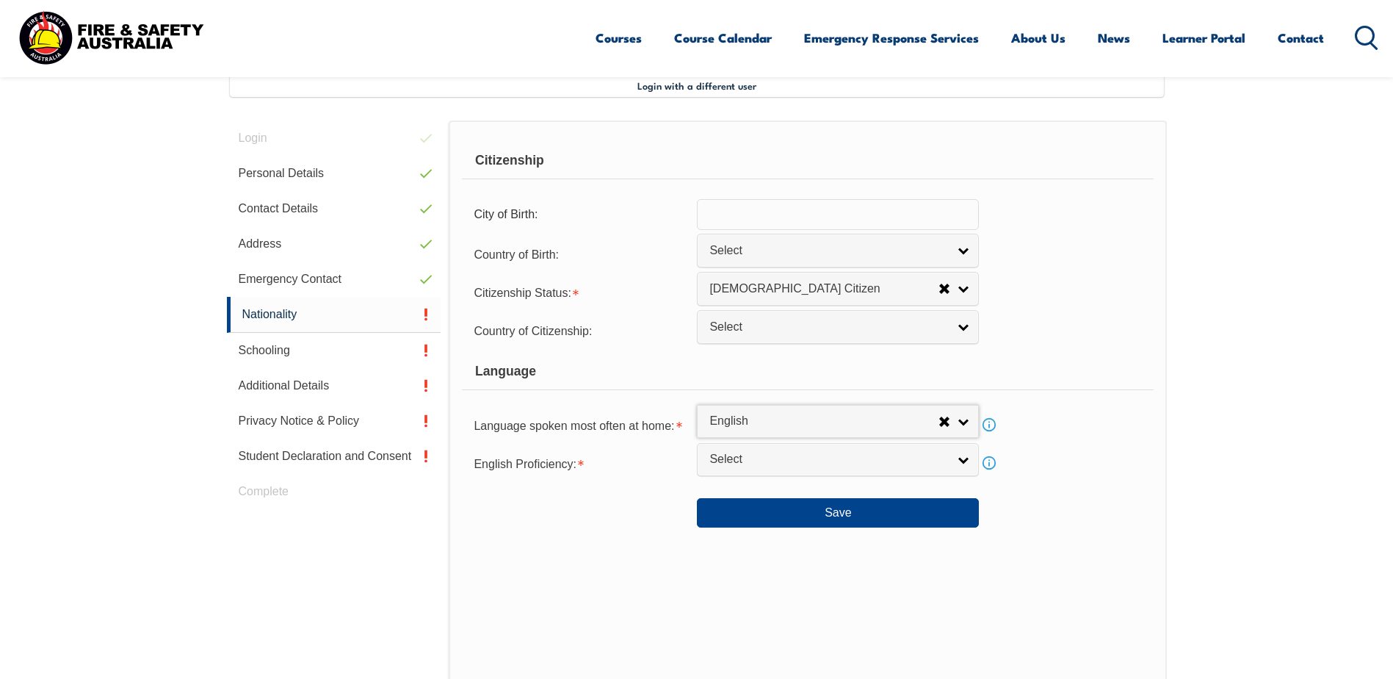
select select "1201"
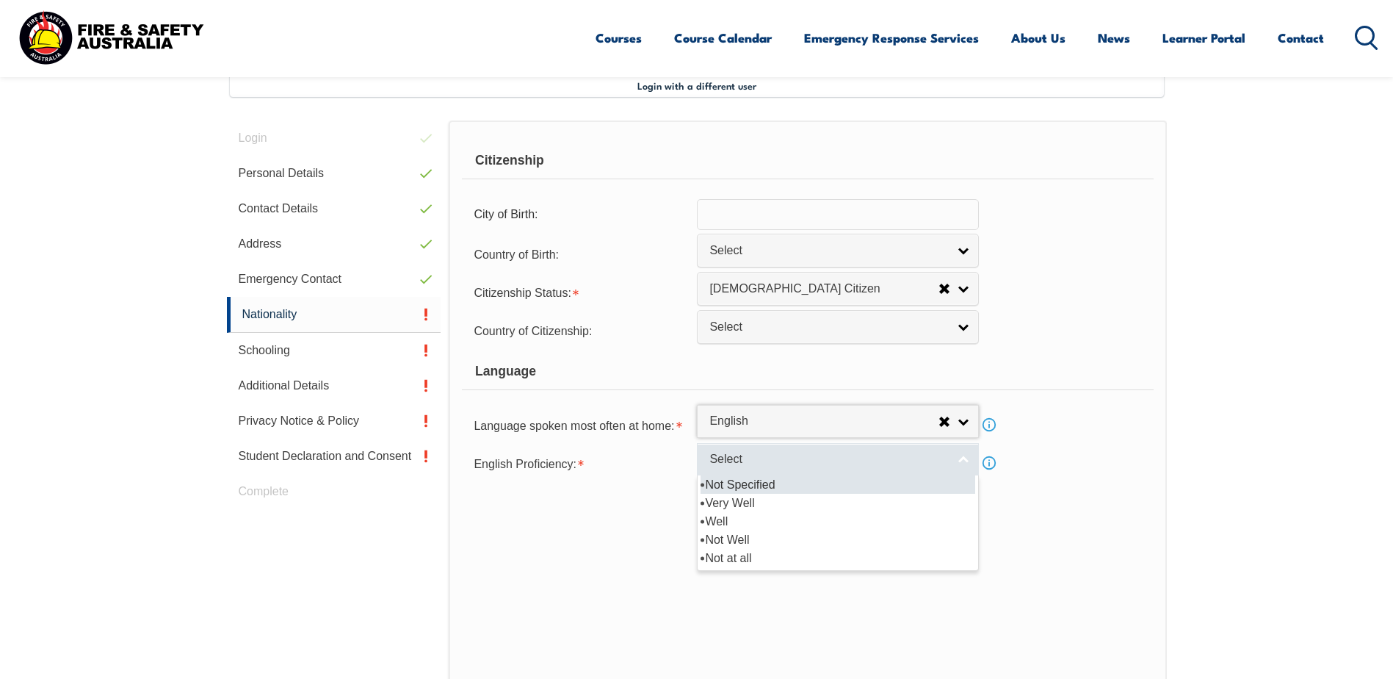
click at [776, 470] on link "Select" at bounding box center [838, 459] width 282 height 33
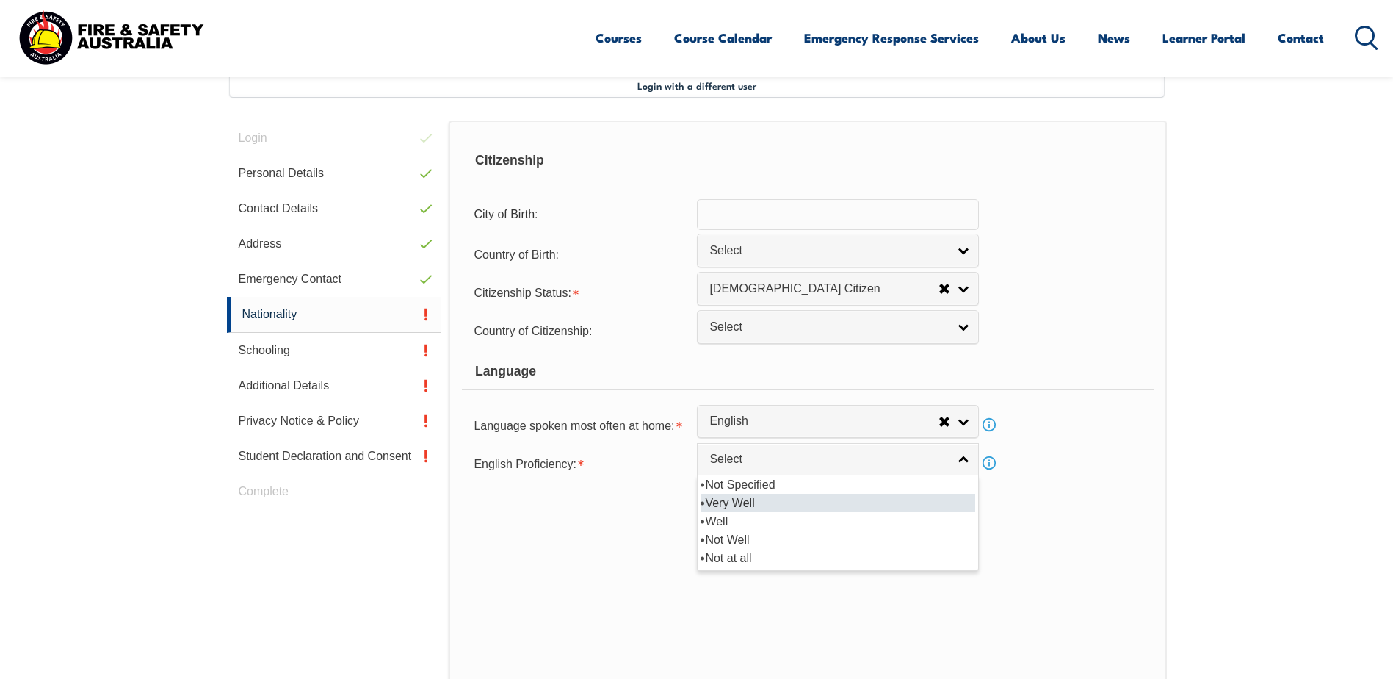
click at [737, 508] on li "Very Well" at bounding box center [838, 503] width 275 height 18
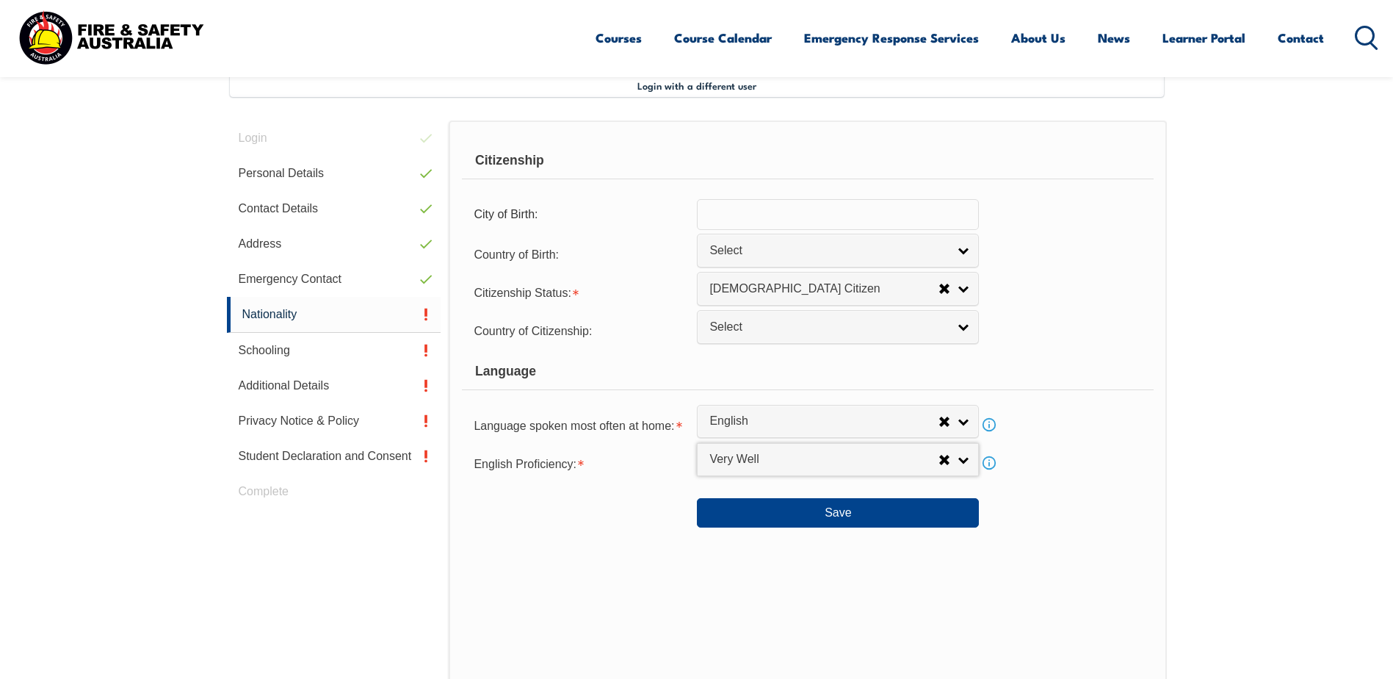
select select "1"
click at [853, 514] on button "Save" at bounding box center [838, 512] width 282 height 29
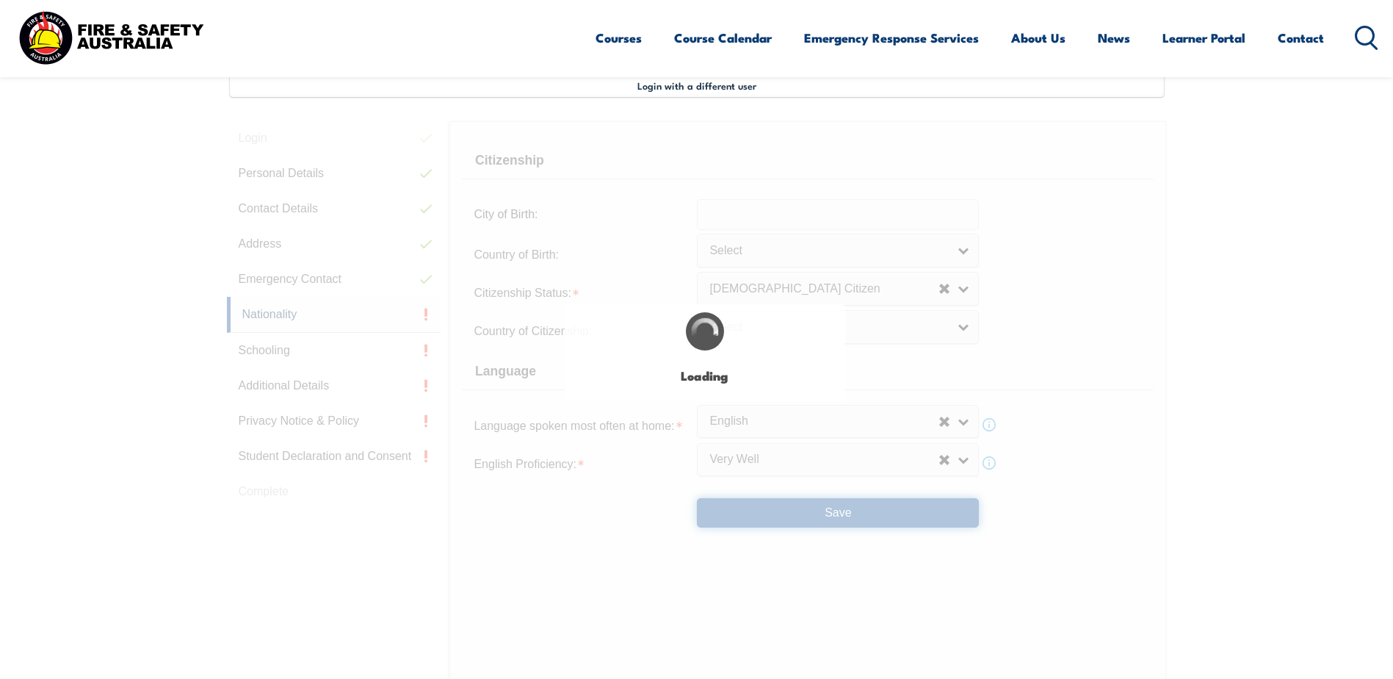
select select "false"
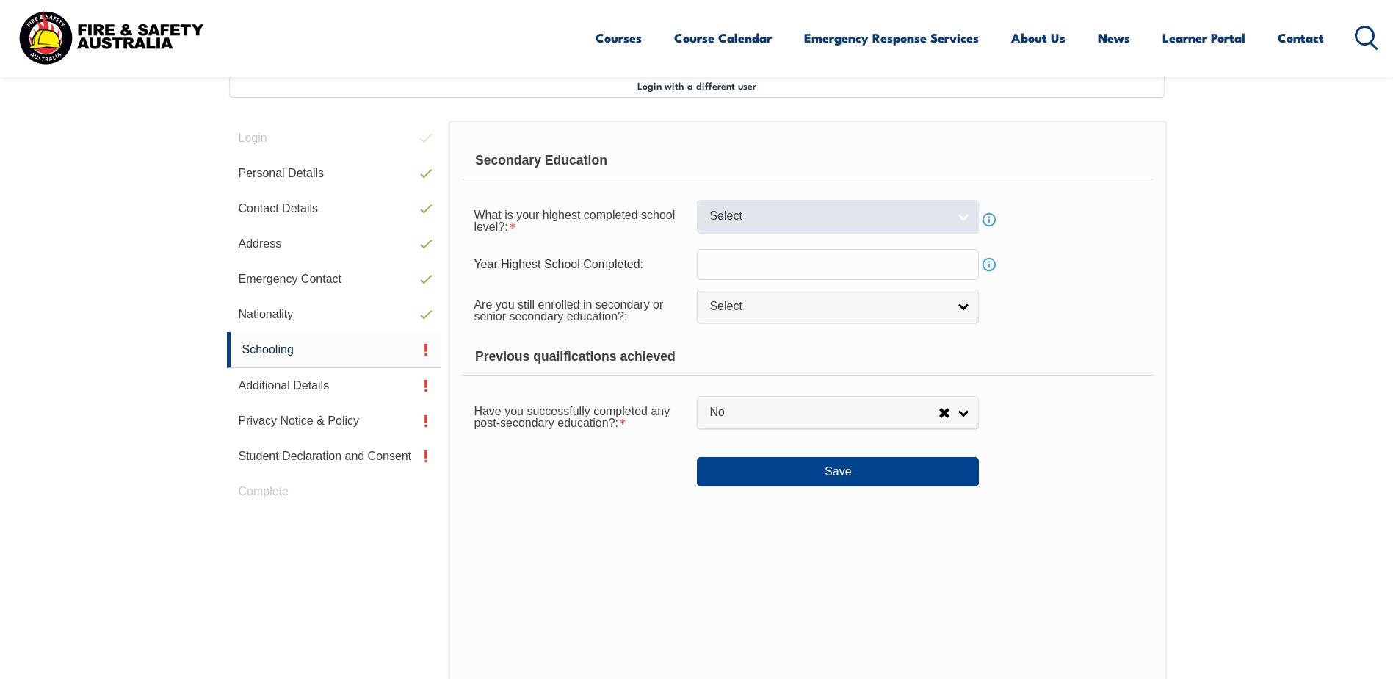
click at [838, 218] on span "Select" at bounding box center [829, 216] width 238 height 15
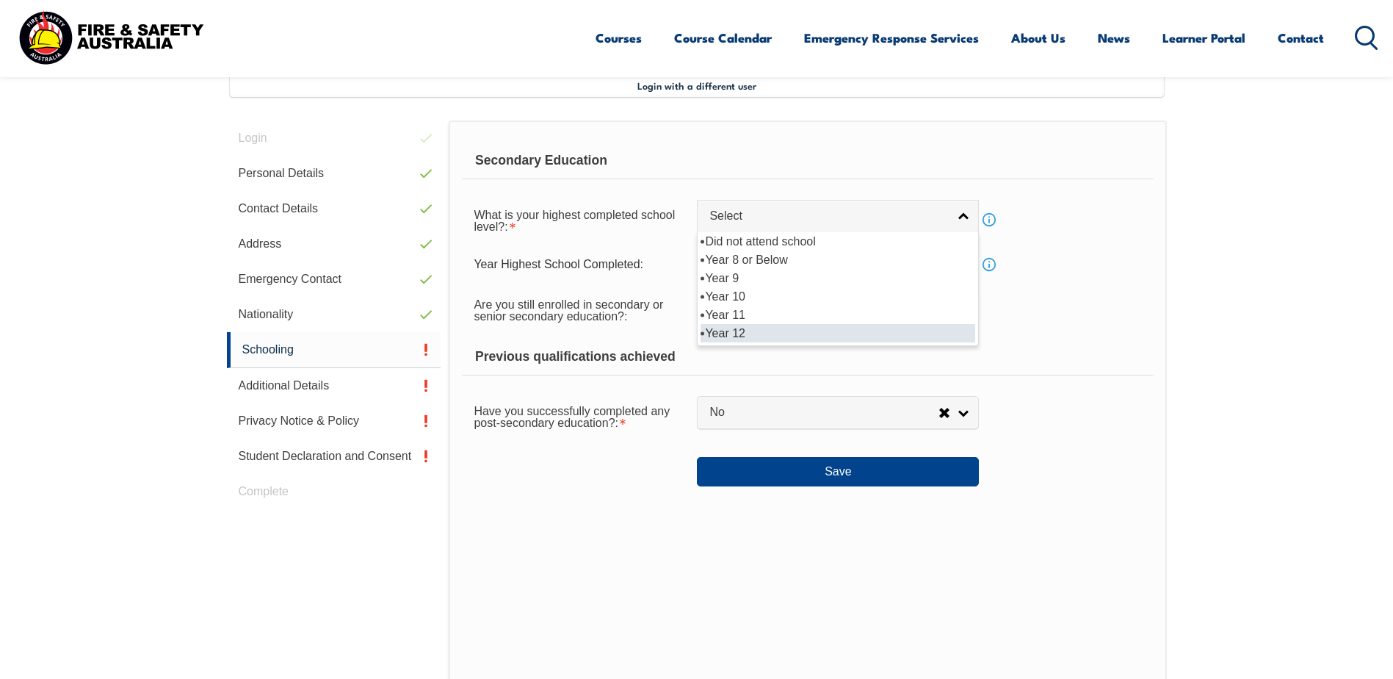
click at [757, 329] on li "Year 12" at bounding box center [838, 333] width 275 height 18
select select "12"
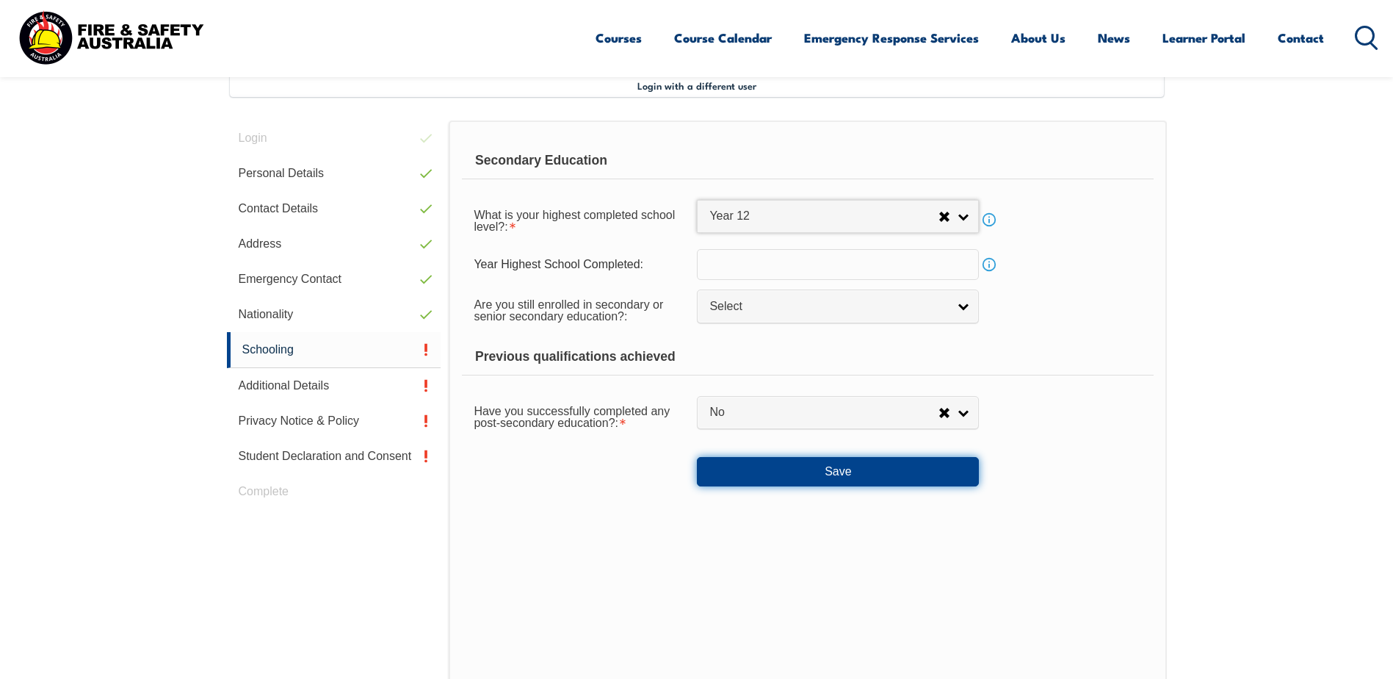
click at [831, 480] on button "Save" at bounding box center [838, 471] width 282 height 29
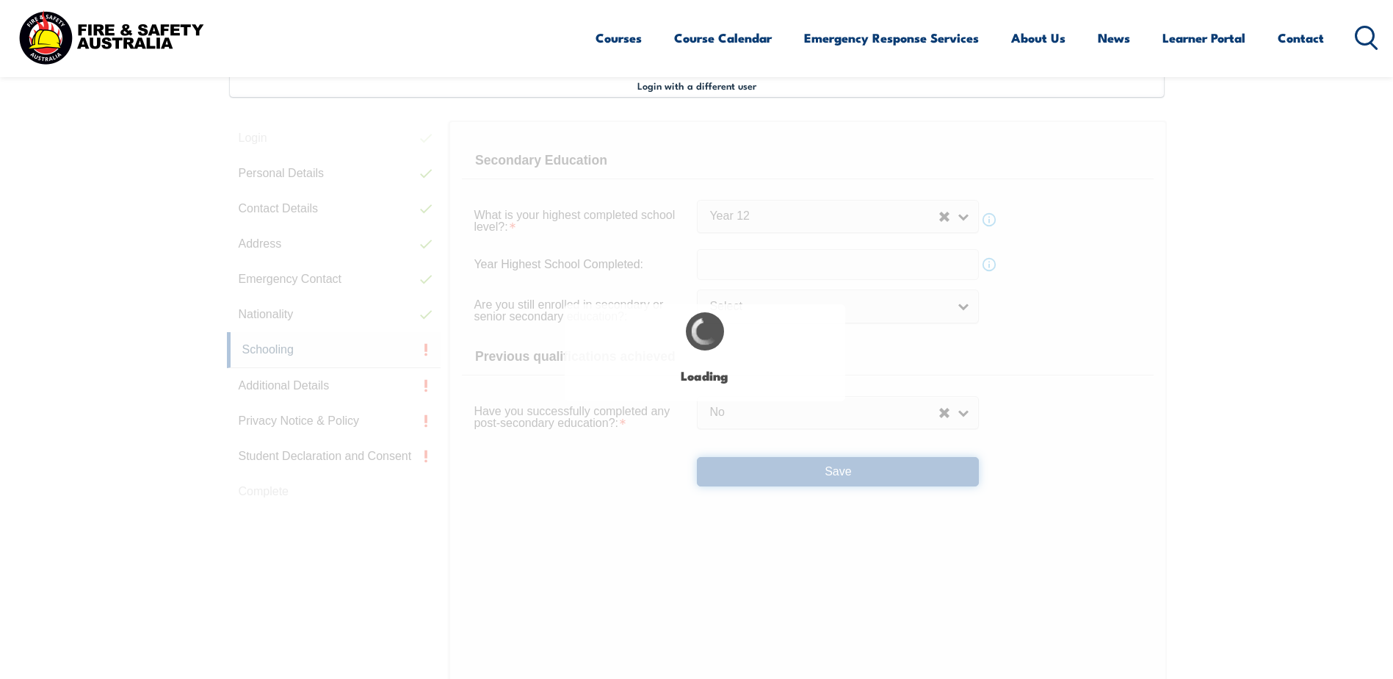
select select
select select "false"
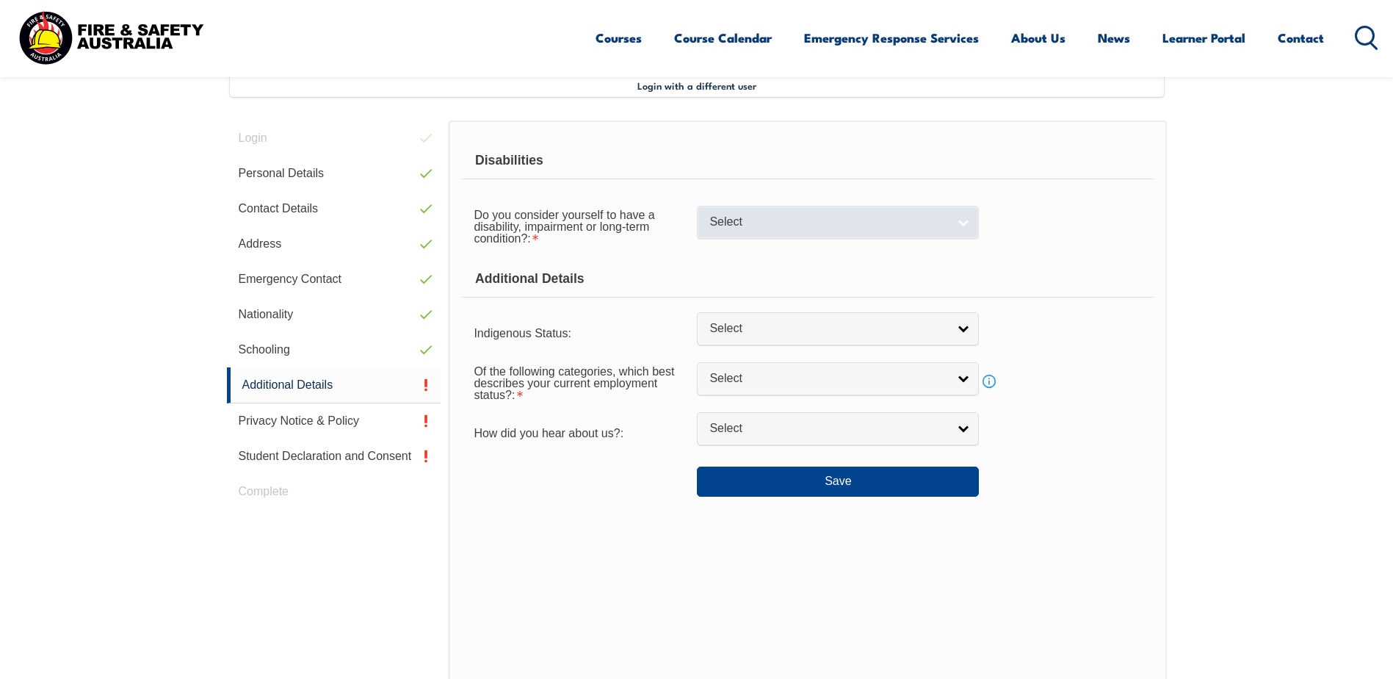
click at [834, 221] on span "Select" at bounding box center [829, 221] width 238 height 15
click at [724, 248] on li "No" at bounding box center [838, 247] width 275 height 18
select select "false"
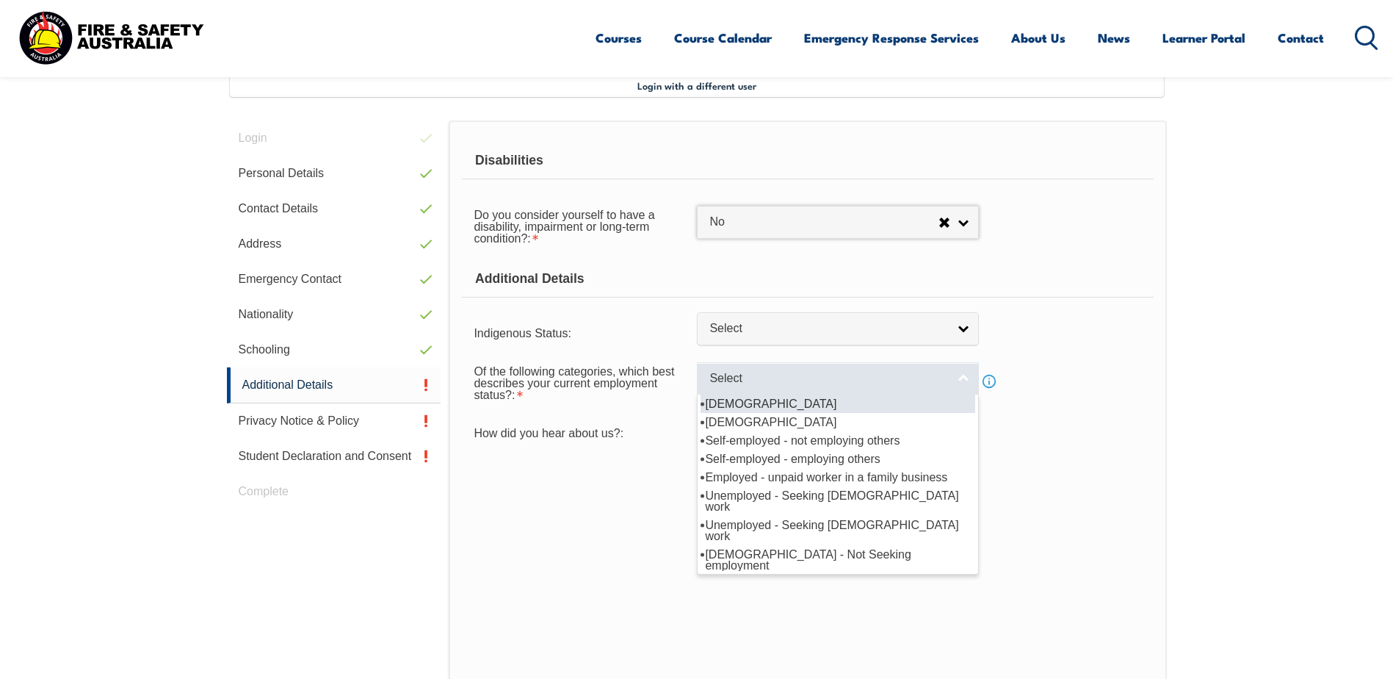
click at [802, 383] on span "Select" at bounding box center [829, 378] width 238 height 15
click at [762, 406] on li "Full-time employee" at bounding box center [838, 403] width 275 height 18
select select "1"
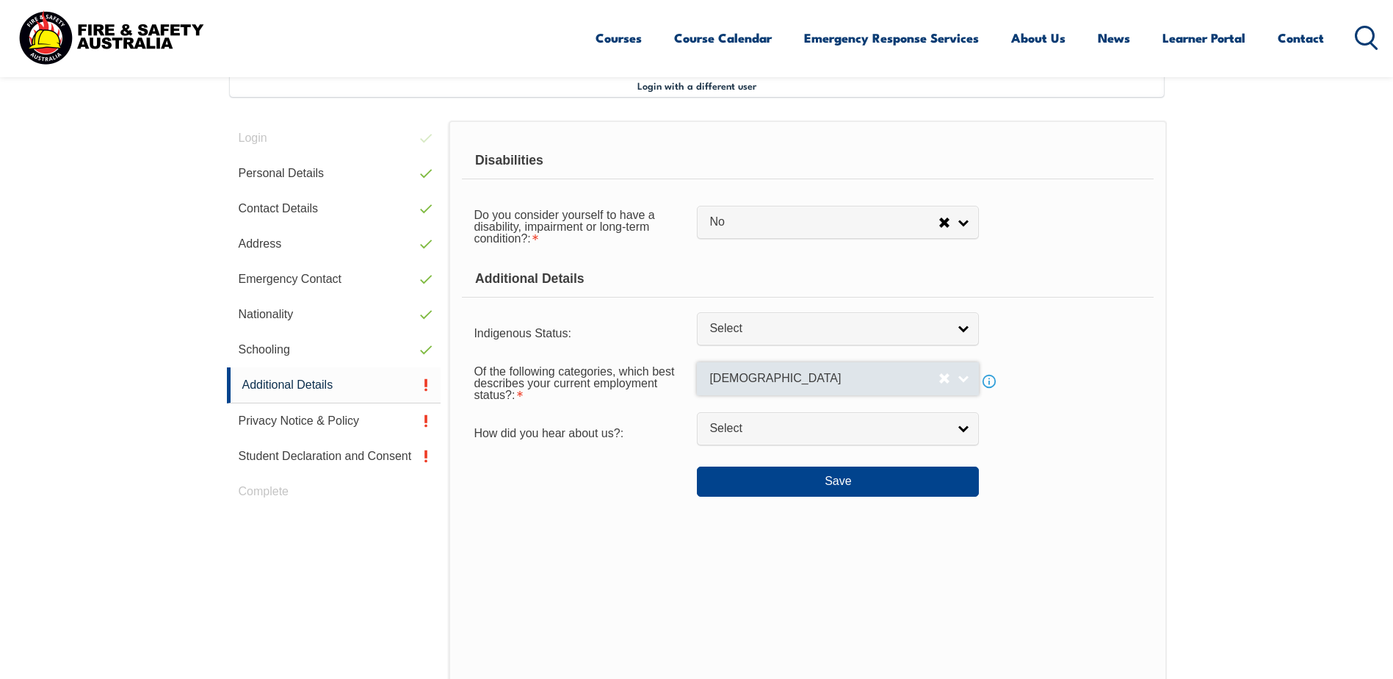
click at [787, 369] on link "Full-time employee" at bounding box center [838, 378] width 282 height 33
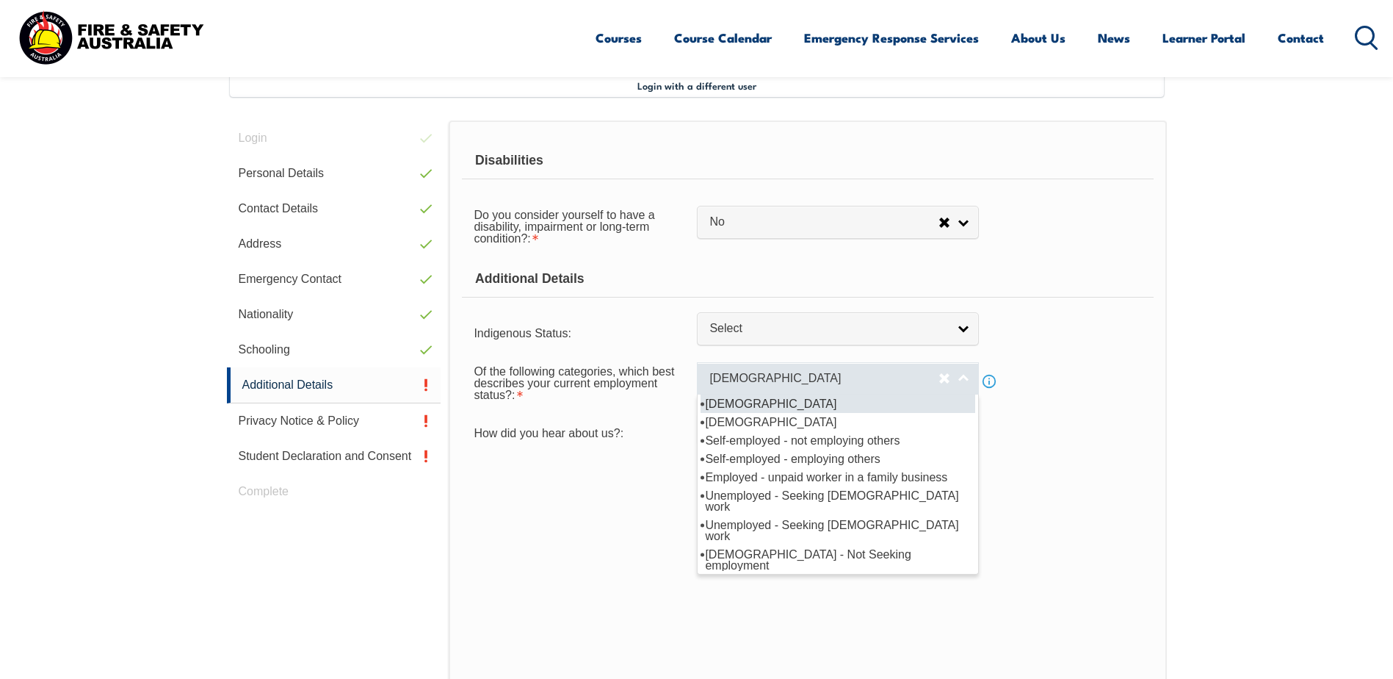
click at [784, 380] on span "Full-time employee" at bounding box center [824, 378] width 229 height 15
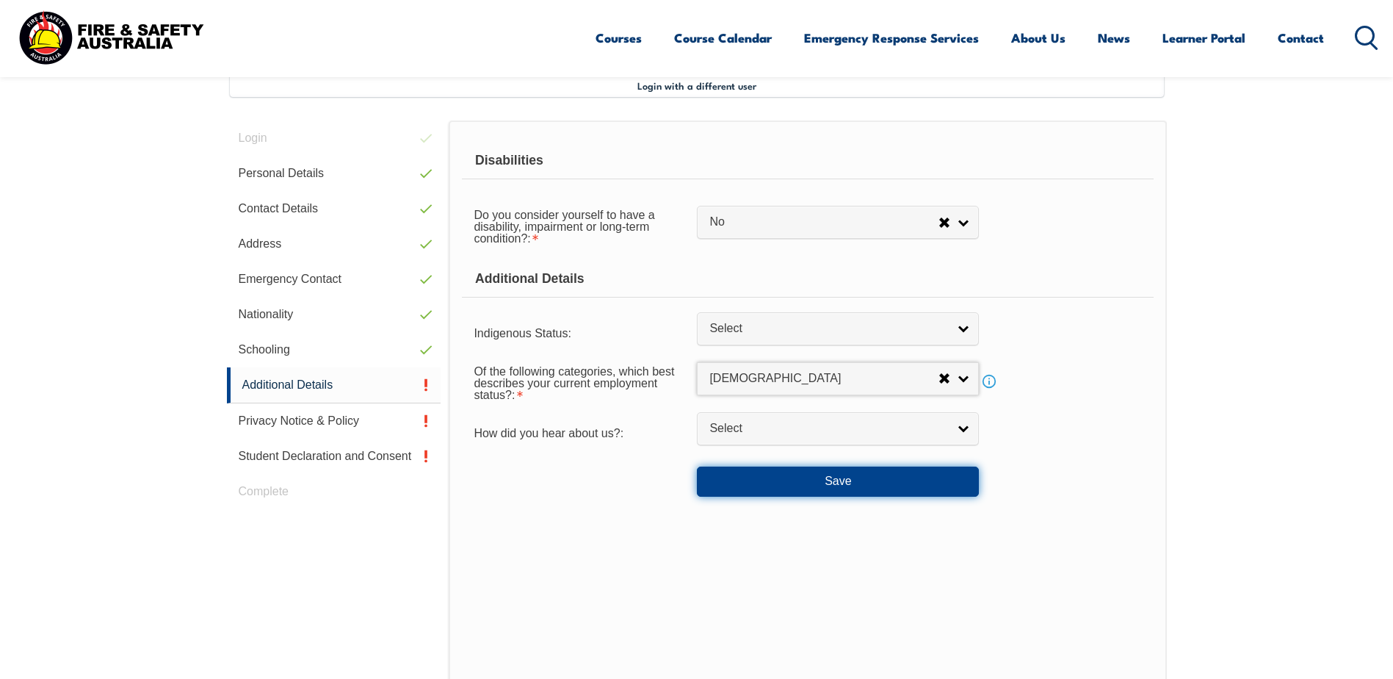
click at [833, 477] on button "Save" at bounding box center [838, 480] width 282 height 29
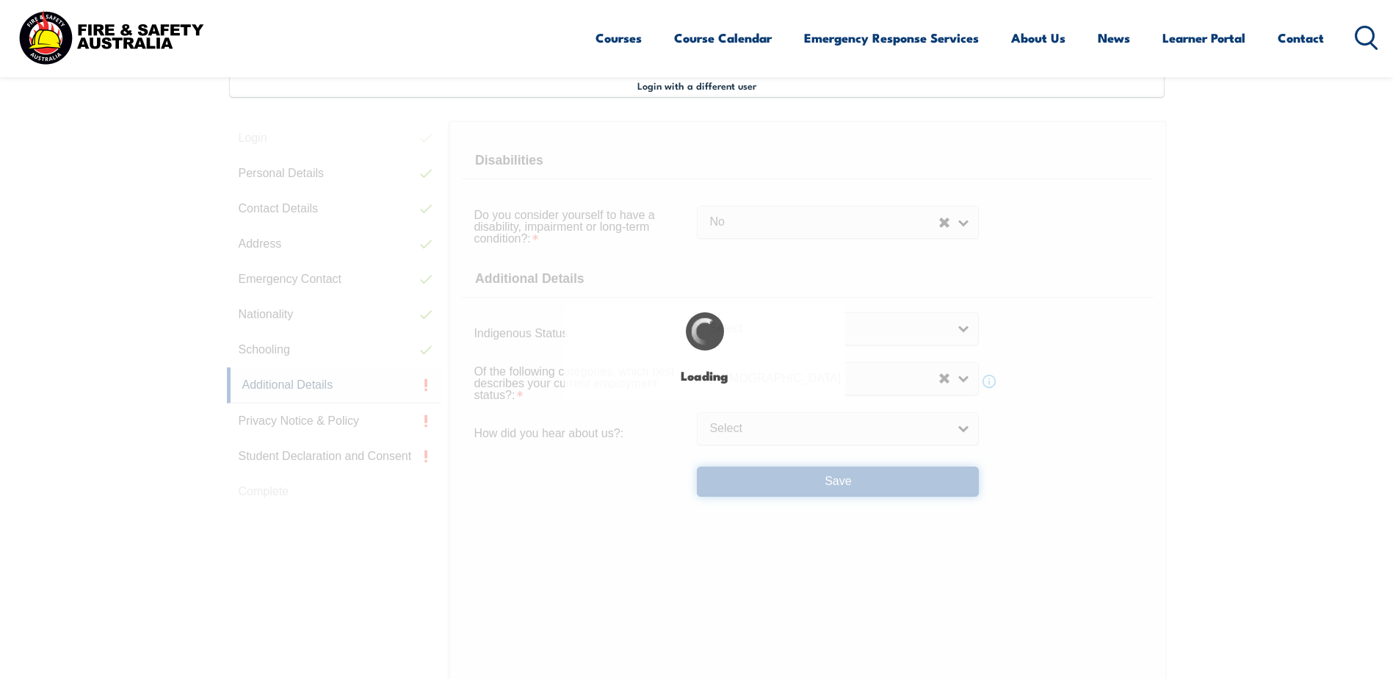
select select "false"
select select
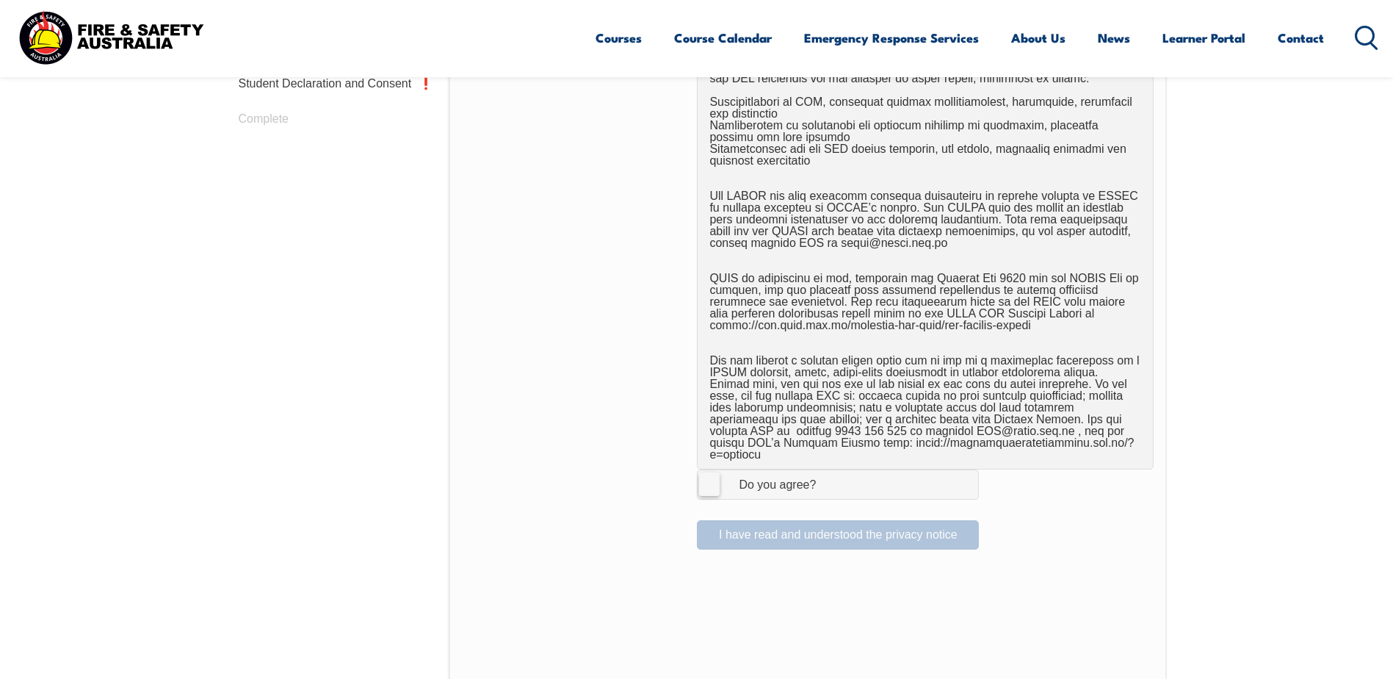
scroll to position [988, 0]
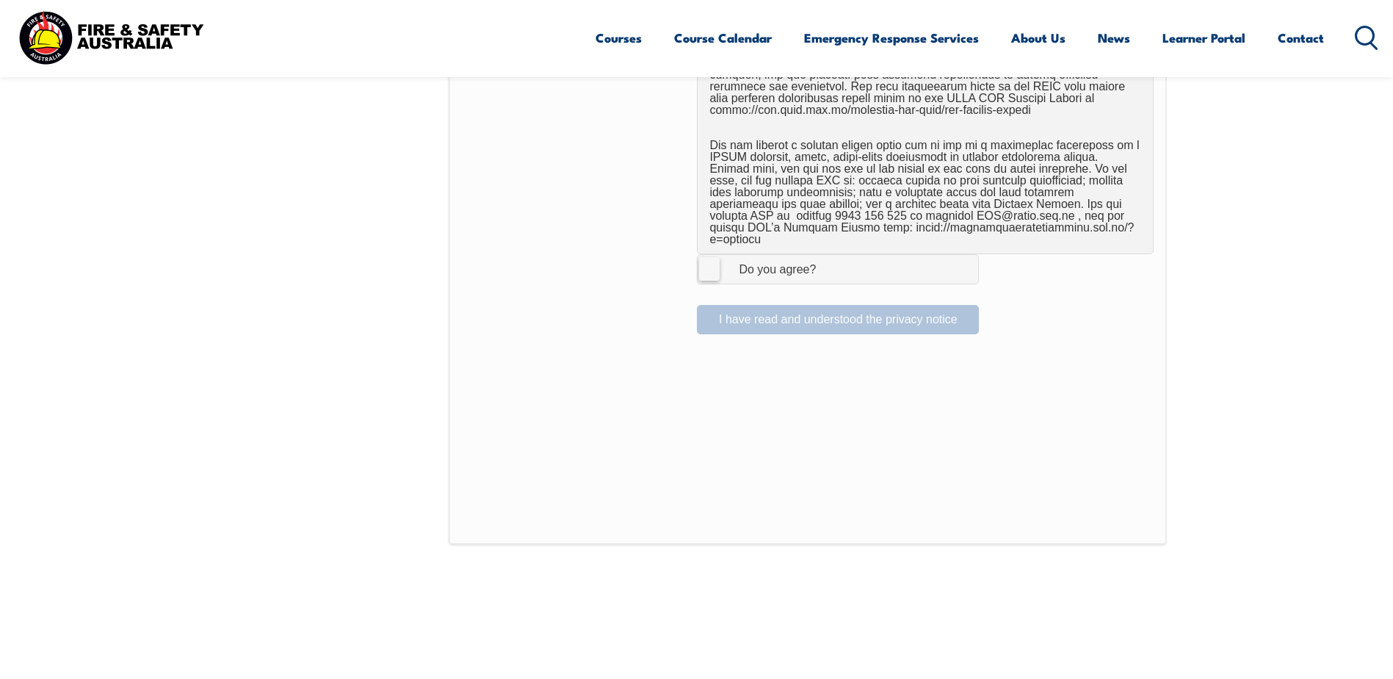
click at [708, 255] on label "I Agree Do you agree?" at bounding box center [838, 268] width 282 height 29
click at [828, 255] on input "I Agree Do you agree?" at bounding box center [840, 269] width 25 height 28
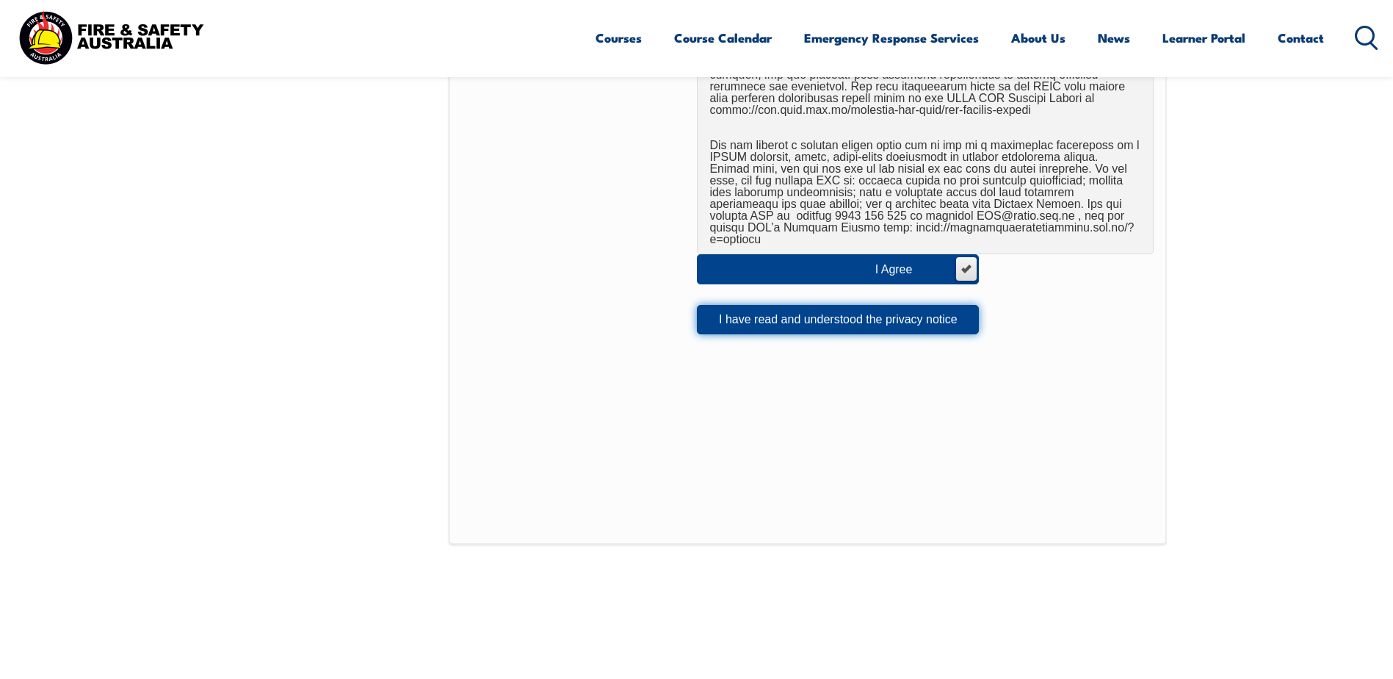
click at [817, 305] on button "I have read and understood the privacy notice" at bounding box center [838, 319] width 282 height 29
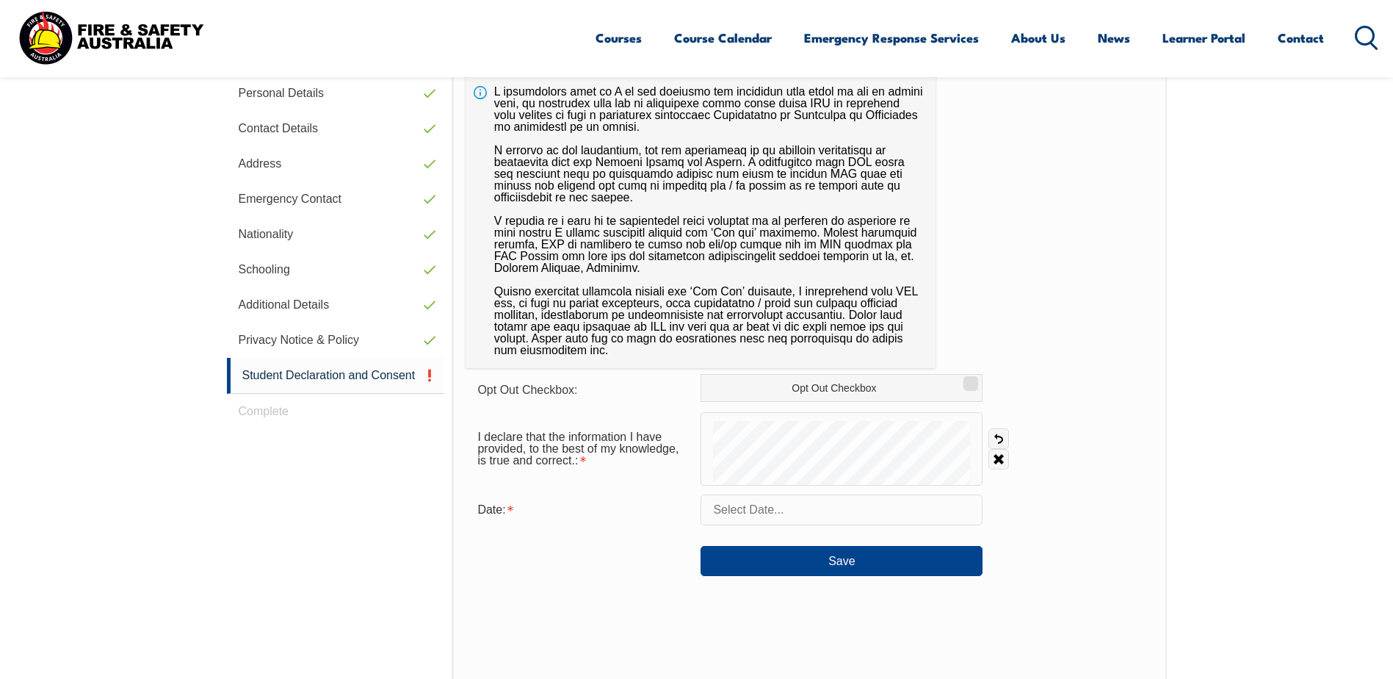
scroll to position [400, 0]
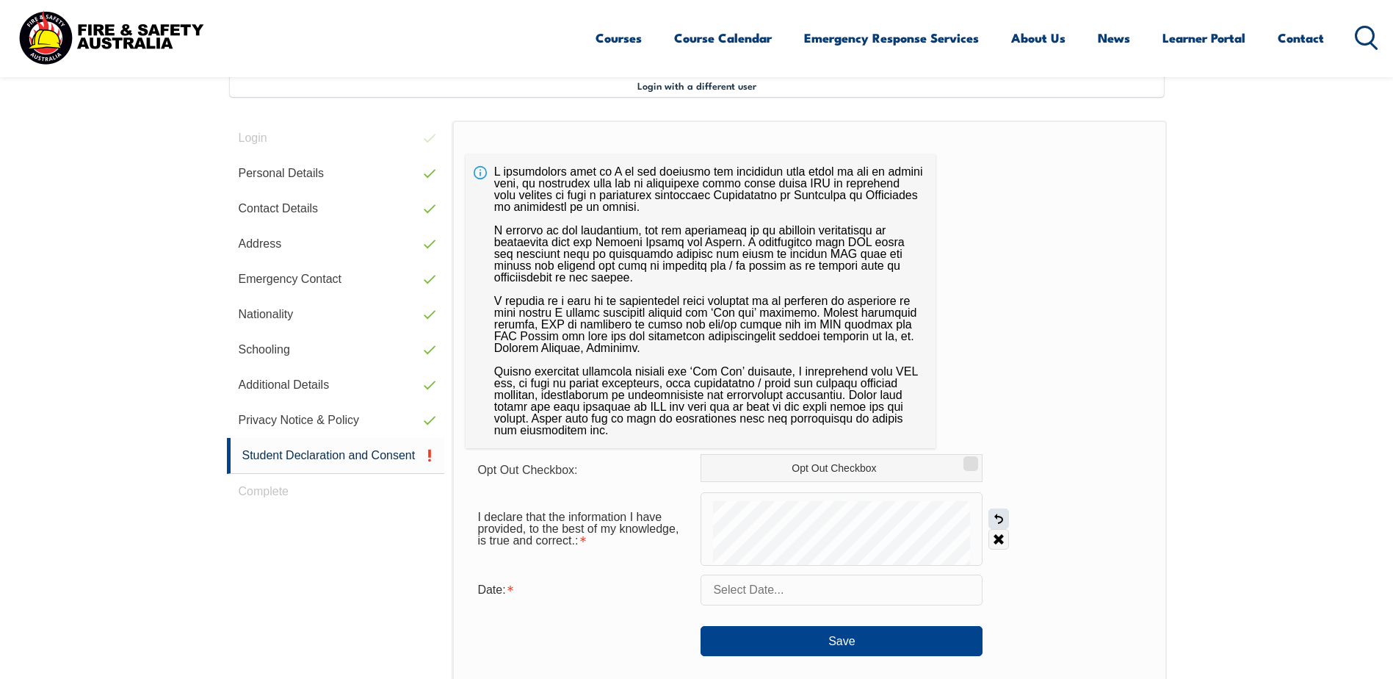
click at [1003, 522] on link "Undo" at bounding box center [999, 518] width 21 height 21
click at [993, 519] on link "Undo" at bounding box center [999, 518] width 21 height 21
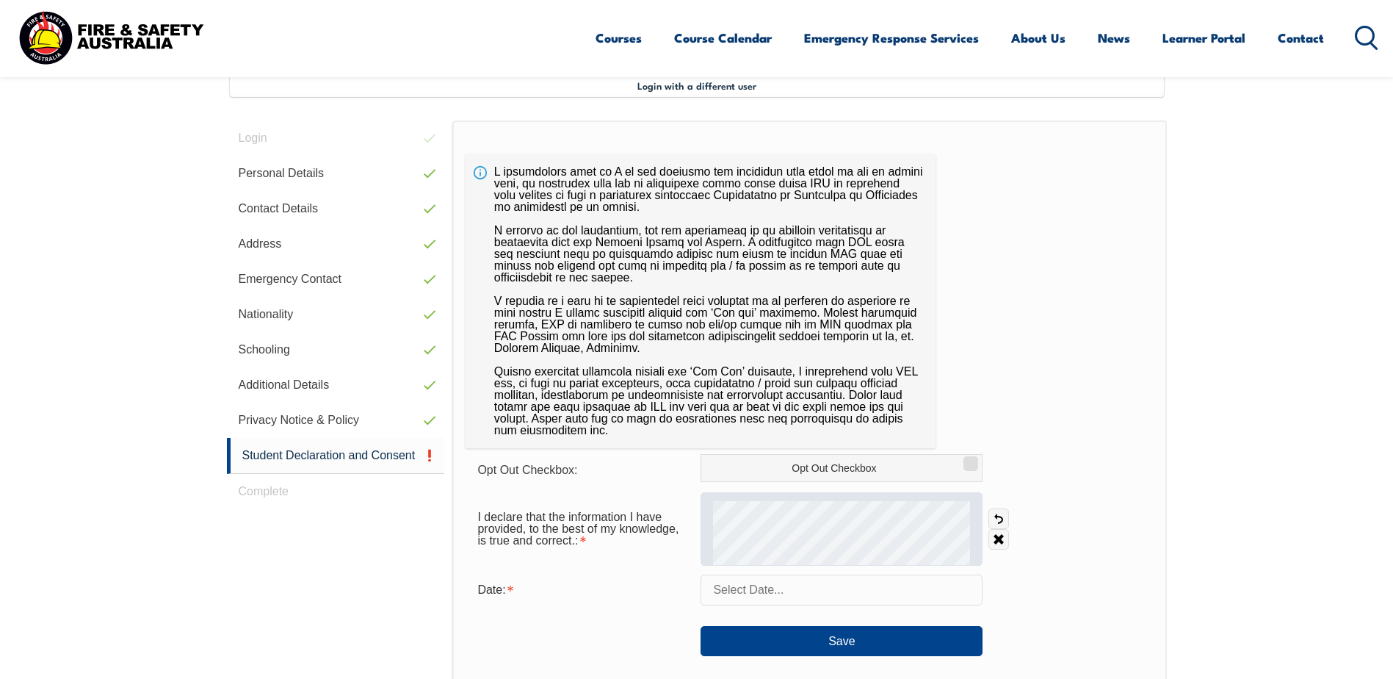
click at [977, 538] on div at bounding box center [842, 528] width 282 height 73
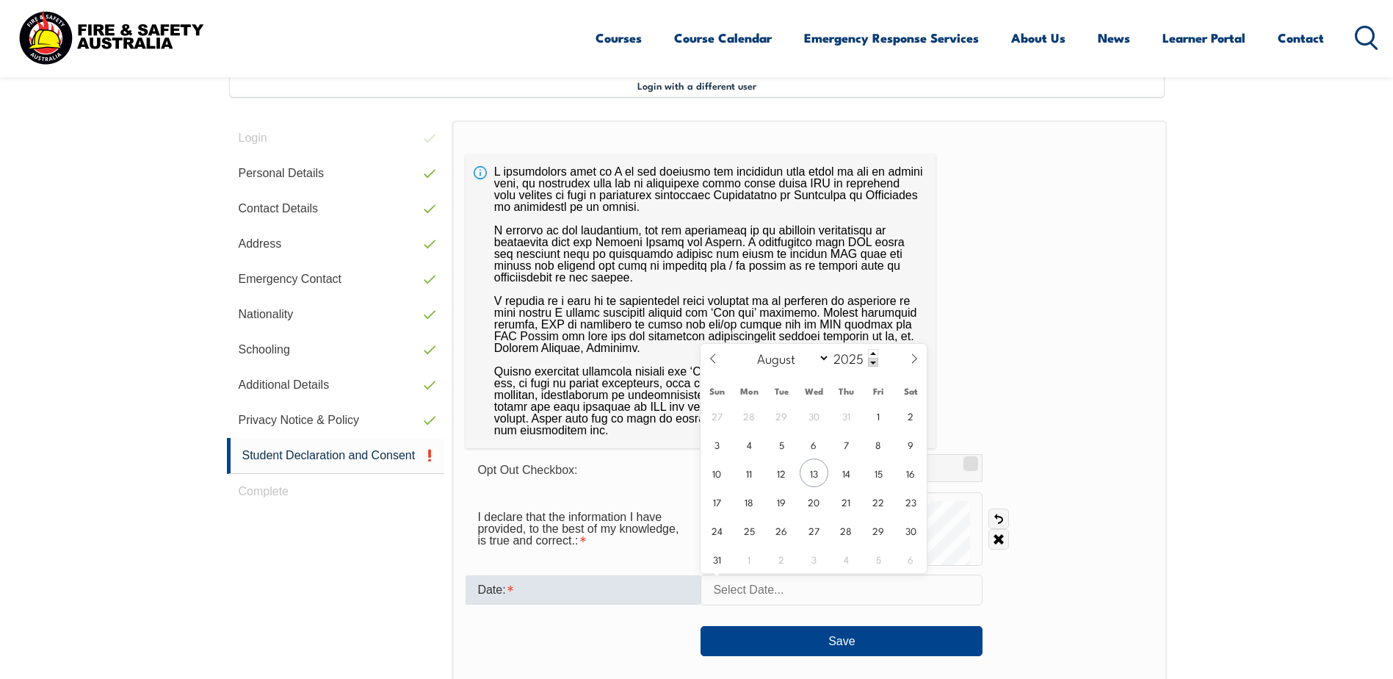
click at [770, 577] on input "text" at bounding box center [842, 589] width 282 height 31
click at [825, 475] on span "13" at bounding box center [814, 472] width 29 height 29
type input "August 13, 2025"
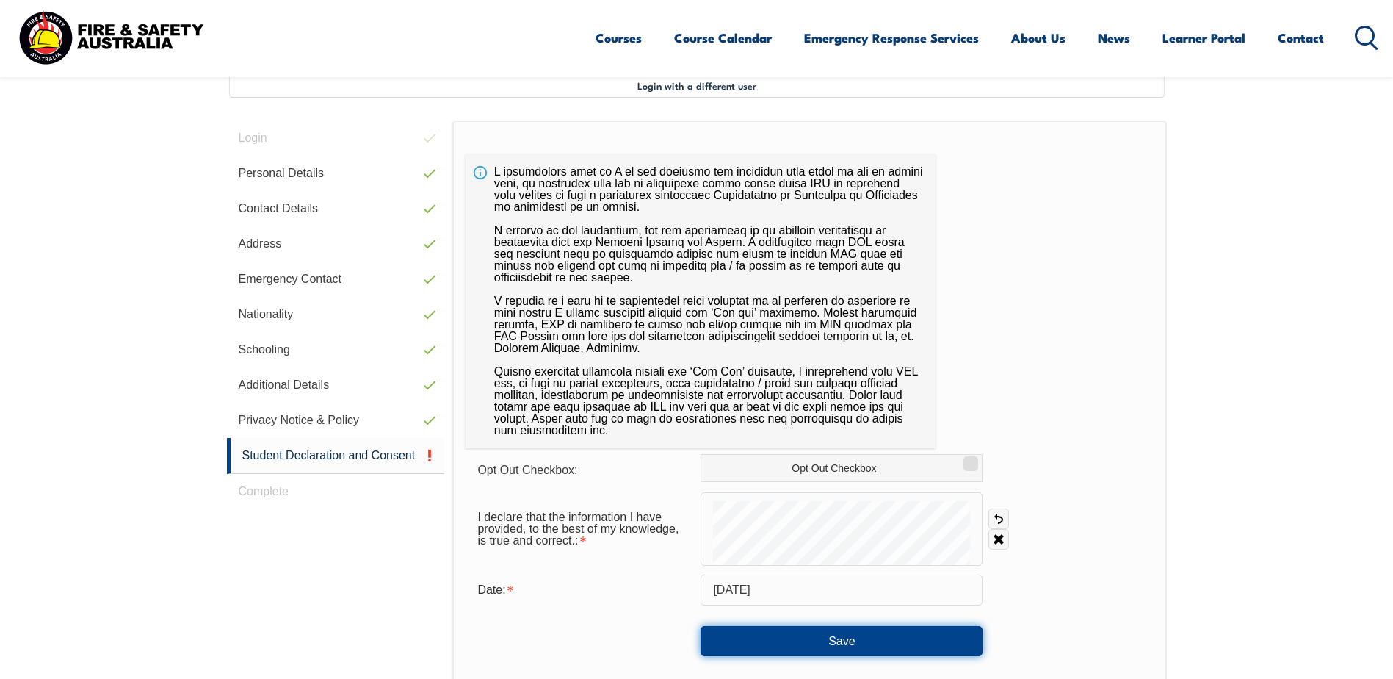
click at [846, 638] on button "Save" at bounding box center [842, 640] width 282 height 29
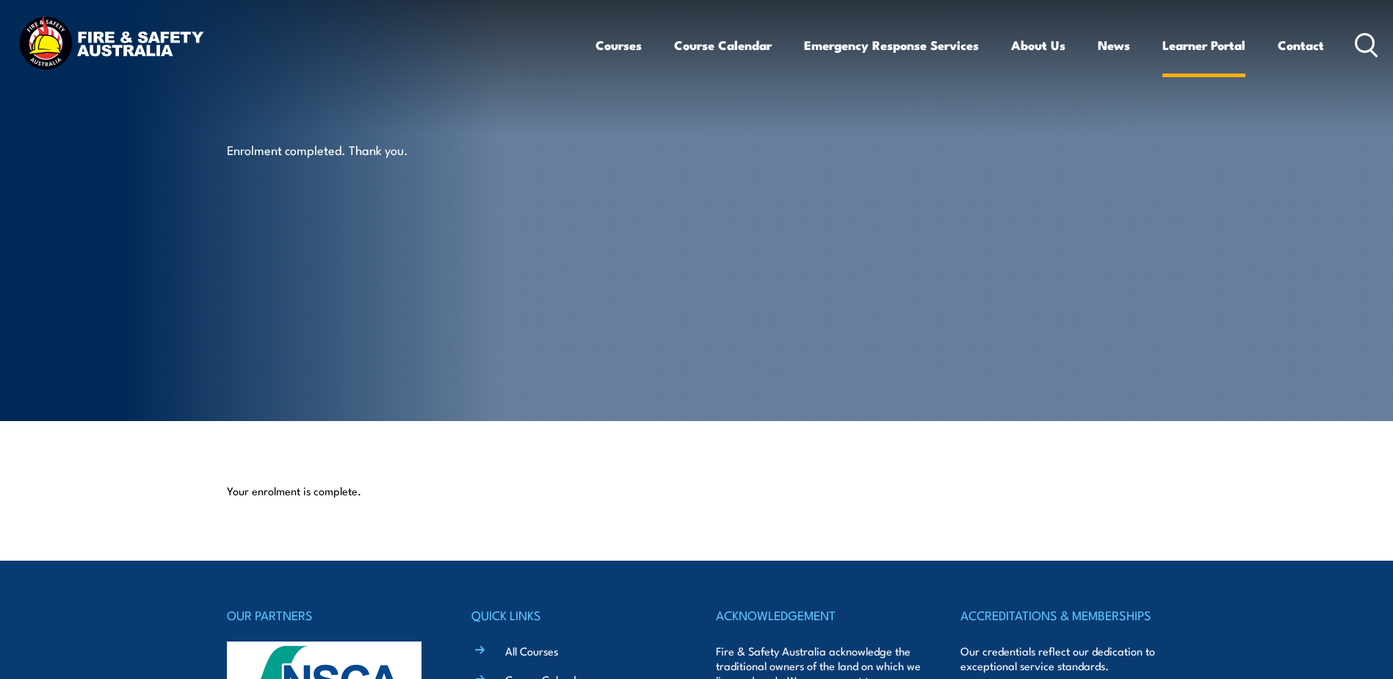
click at [1199, 45] on link "Learner Portal" at bounding box center [1204, 45] width 83 height 39
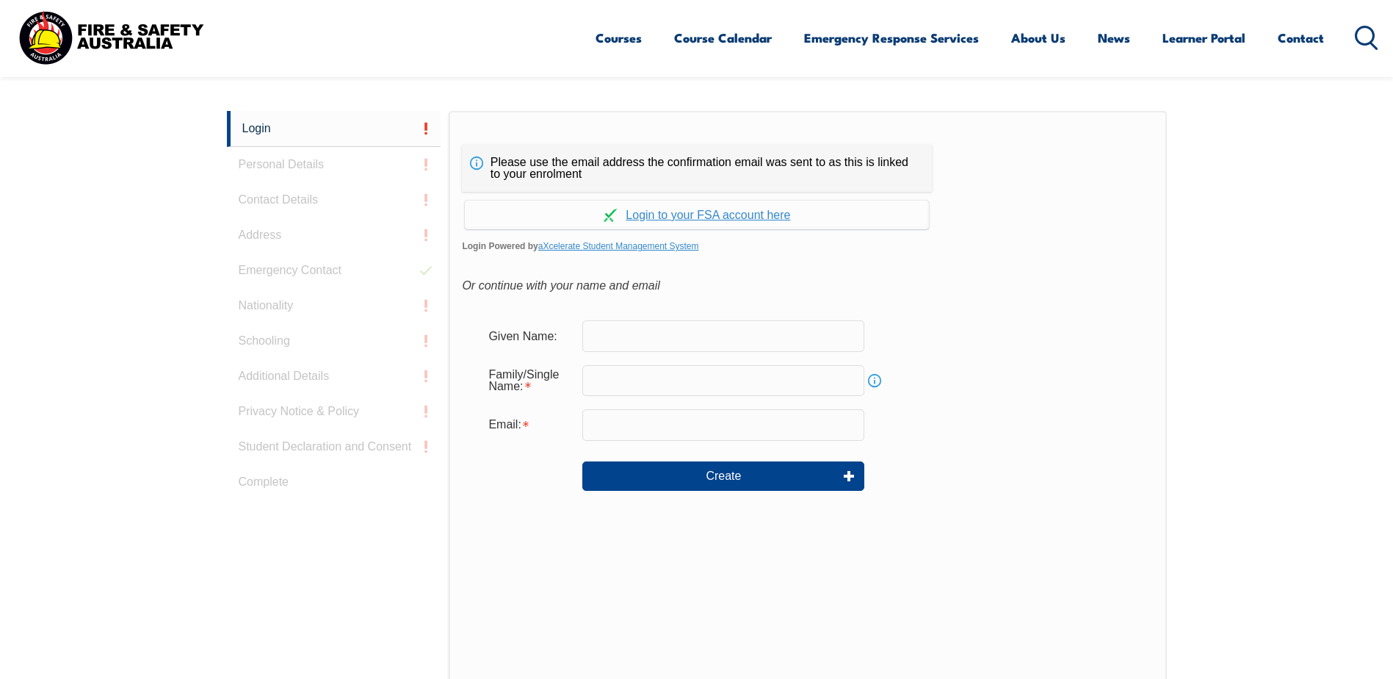
scroll to position [391, 0]
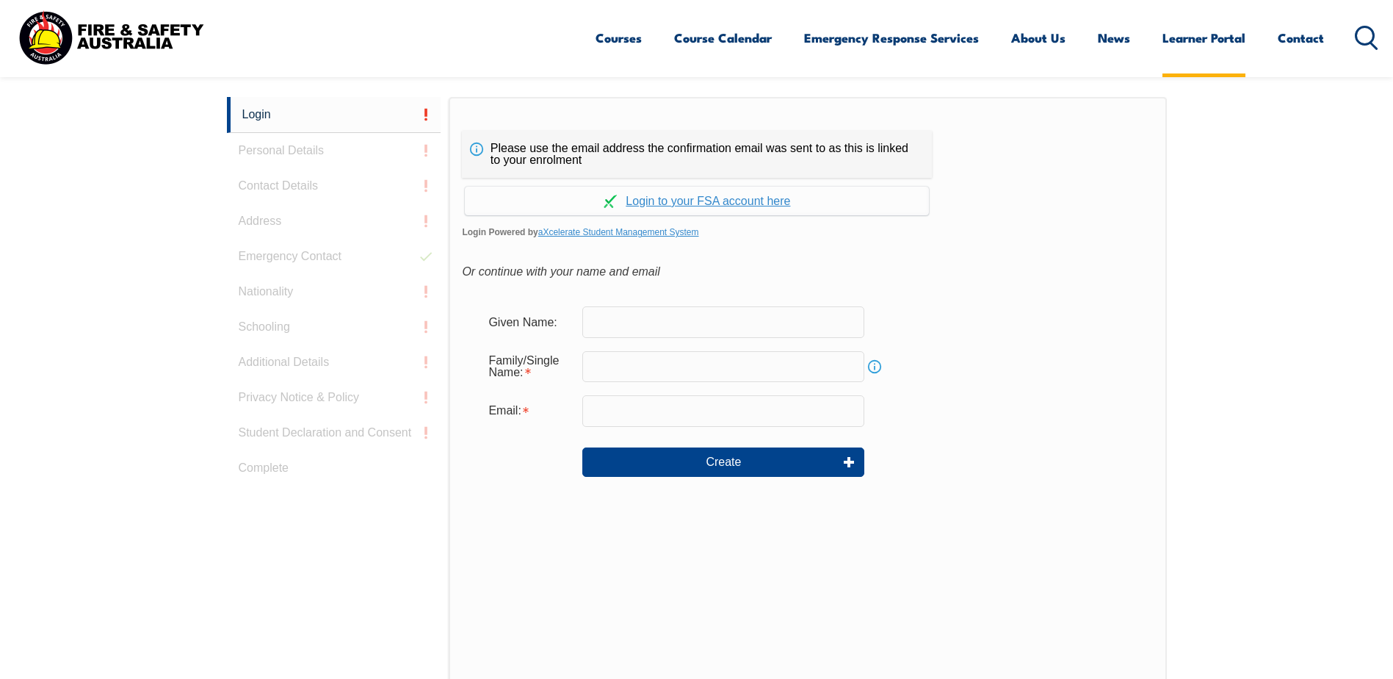
click at [1193, 32] on link "Learner Portal" at bounding box center [1204, 37] width 83 height 39
